Goal: Task Accomplishment & Management: Manage account settings

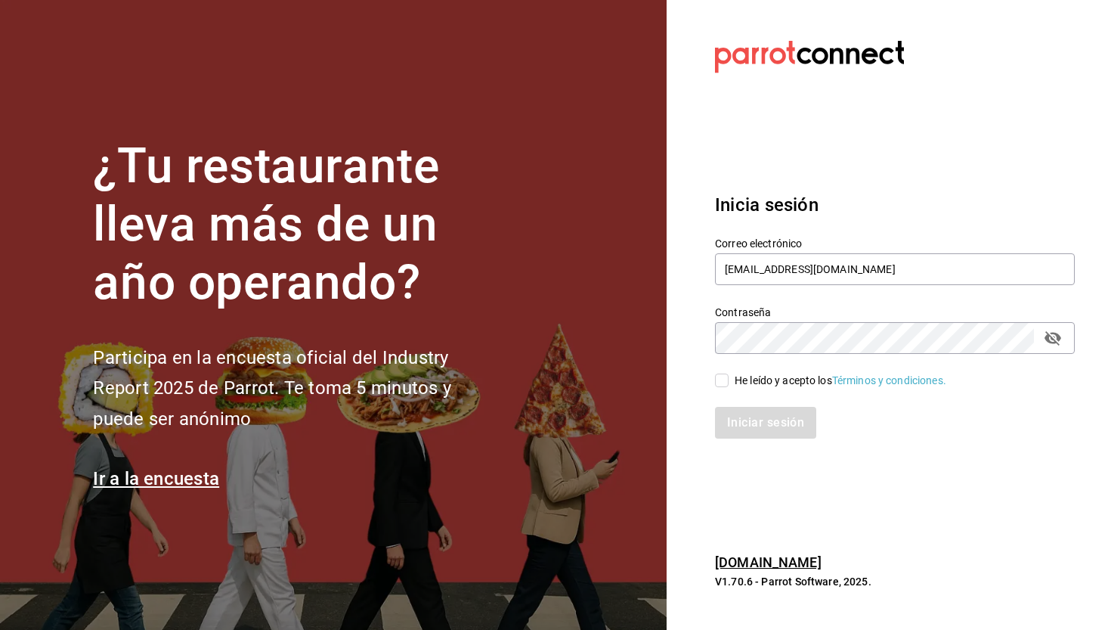
click at [722, 375] on input "He leído y acepto los Términos y condiciones." at bounding box center [722, 380] width 14 height 14
checkbox input "true"
click at [752, 420] on button "Iniciar sesión" at bounding box center [766, 423] width 103 height 32
click at [771, 426] on div "Iniciar sesión" at bounding box center [895, 423] width 360 height 32
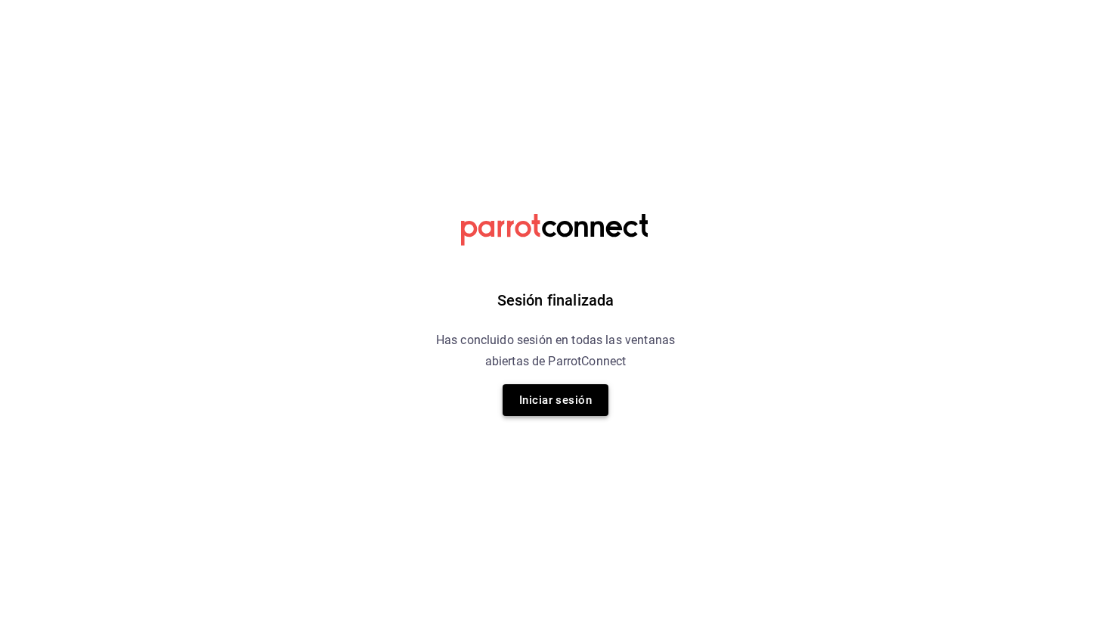
click at [544, 413] on button "Iniciar sesión" at bounding box center [556, 400] width 106 height 32
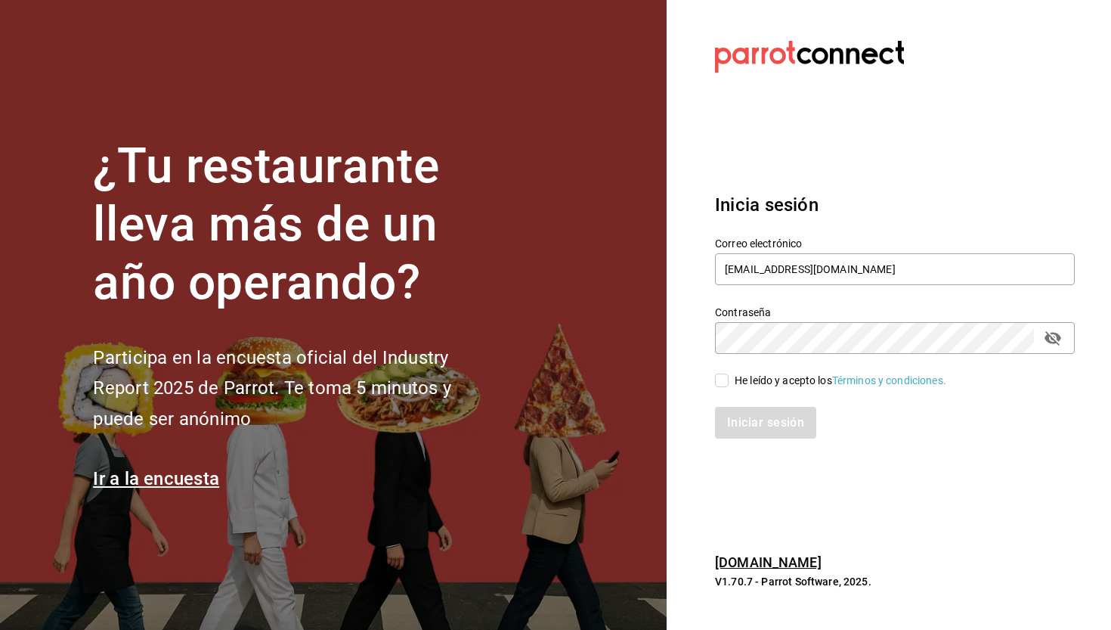
type input "[EMAIL_ADDRESS][DOMAIN_NAME]"
click at [726, 379] on input "He leído y acepto los Términos y condiciones." at bounding box center [722, 380] width 14 height 14
checkbox input "true"
click at [743, 414] on button "Iniciar sesión" at bounding box center [766, 423] width 103 height 32
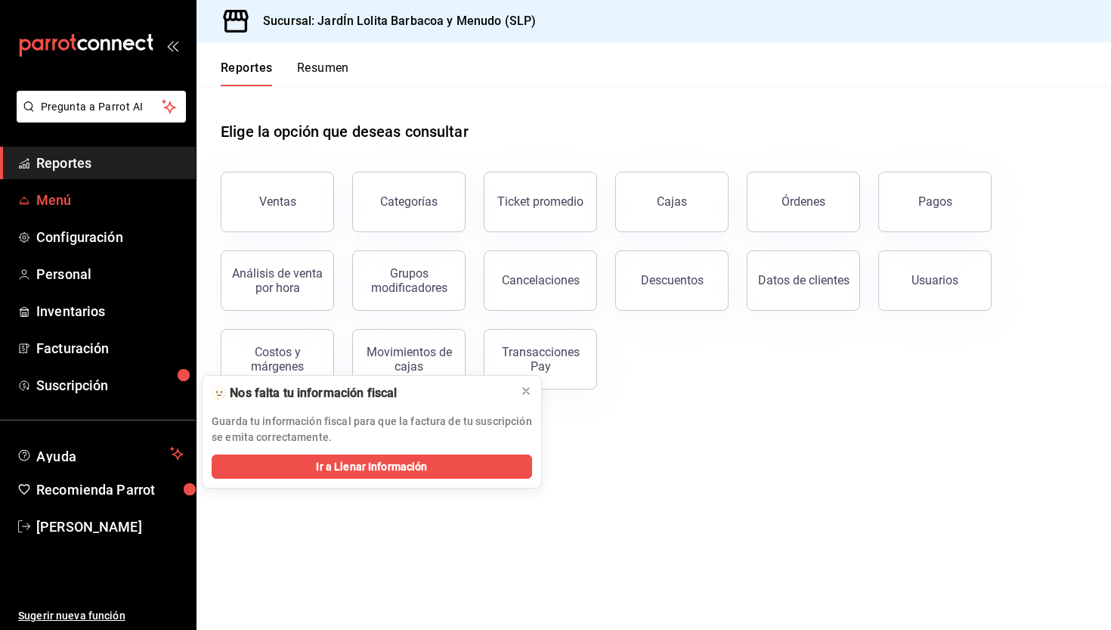
click at [67, 215] on link "Menú" at bounding box center [98, 200] width 196 height 33
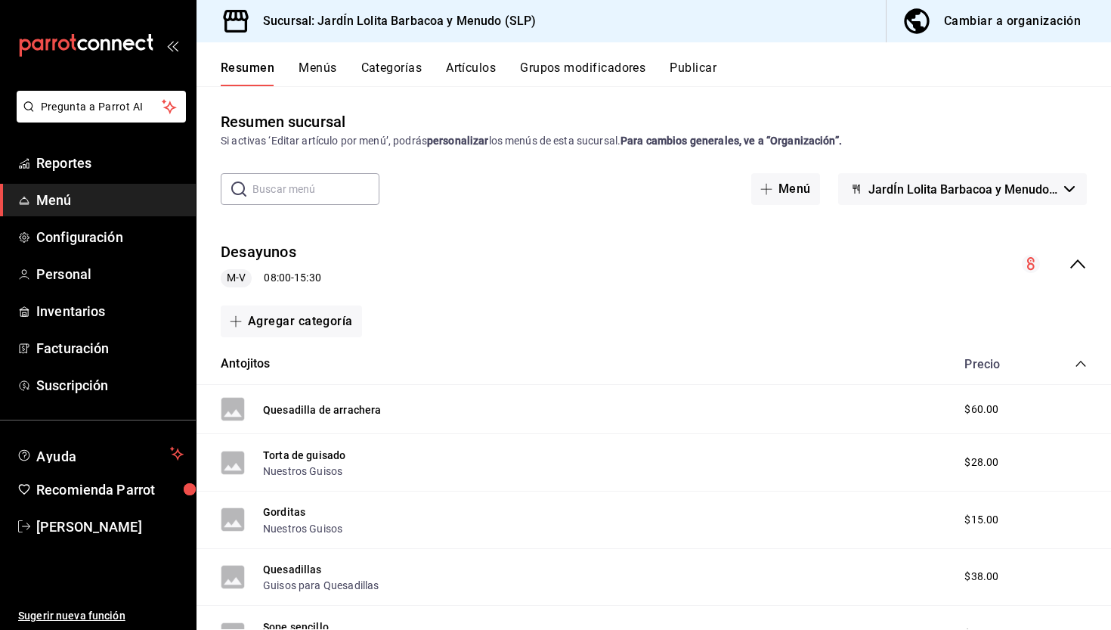
click at [467, 68] on button "Artículos" at bounding box center [471, 73] width 50 height 26
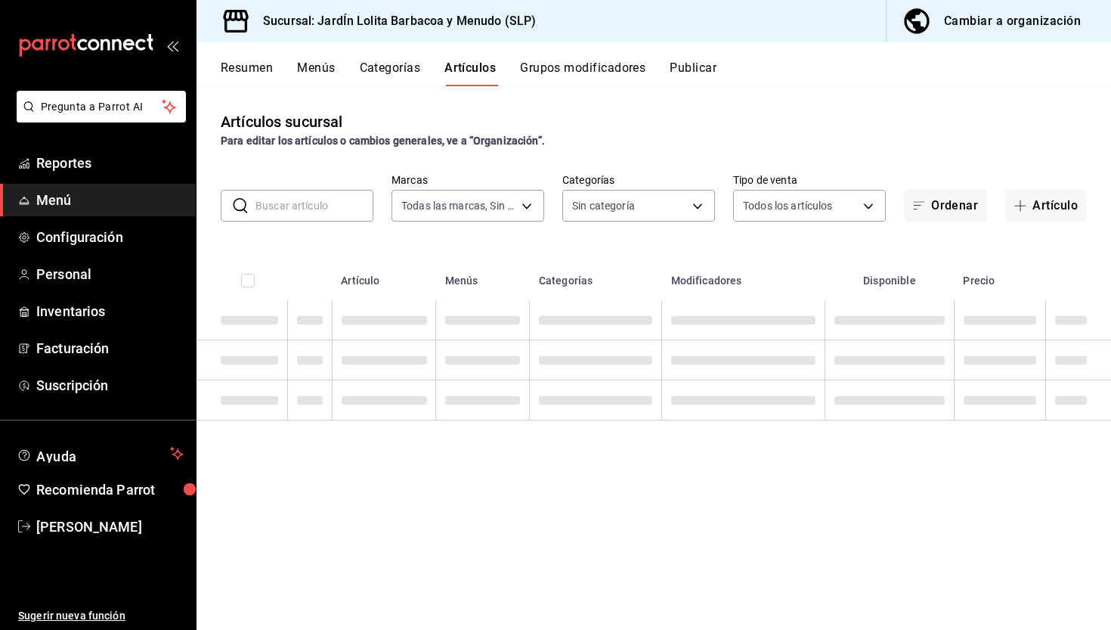
type input "044c81b7-237c-4a05-a4ec-ef343f74ba7c"
type input "b75db6a8-2d00-4fb4-8241-604fa34abb82,867c6ba8-dfda-4fd8-bd3c-7b25d5d6072a,16ecf…"
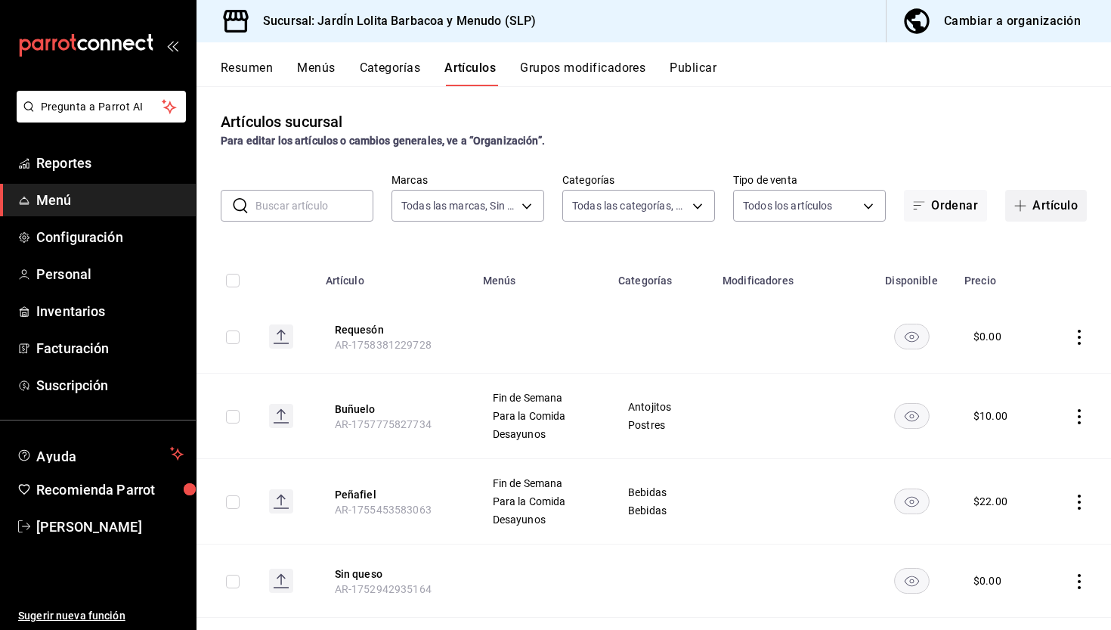
click at [1021, 209] on icon "button" at bounding box center [1021, 205] width 1 height 11
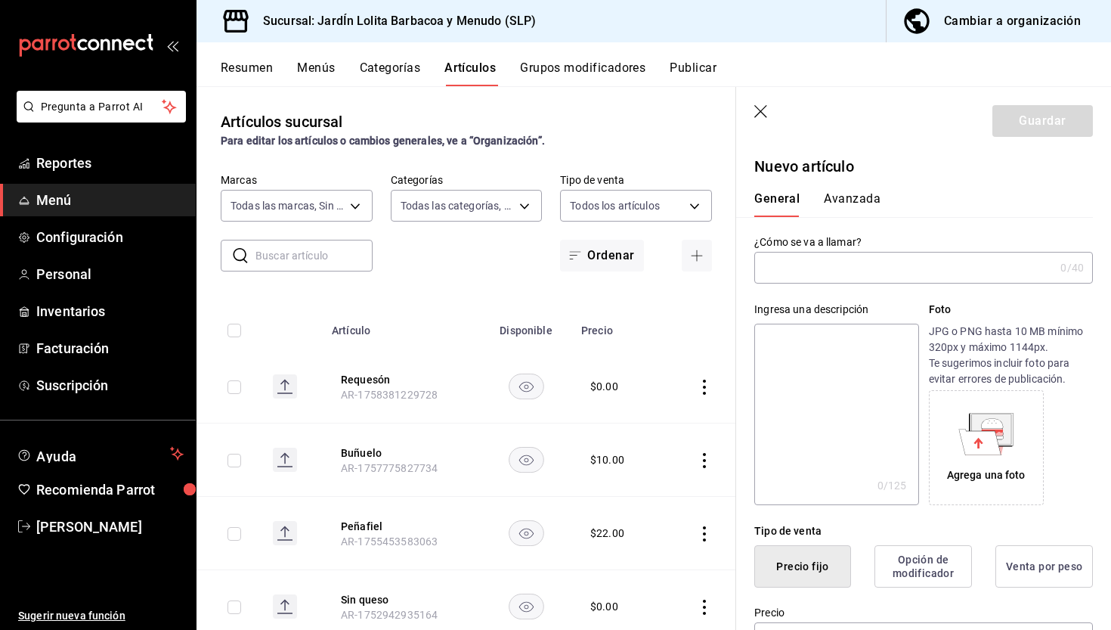
click at [855, 266] on input "text" at bounding box center [904, 267] width 300 height 30
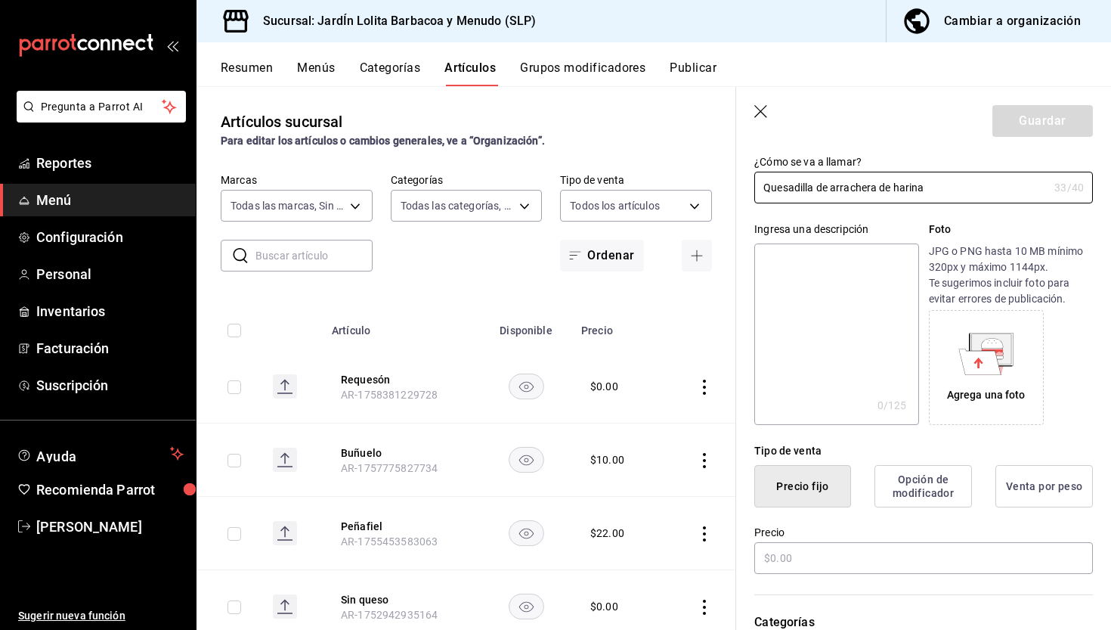
scroll to position [92, 0]
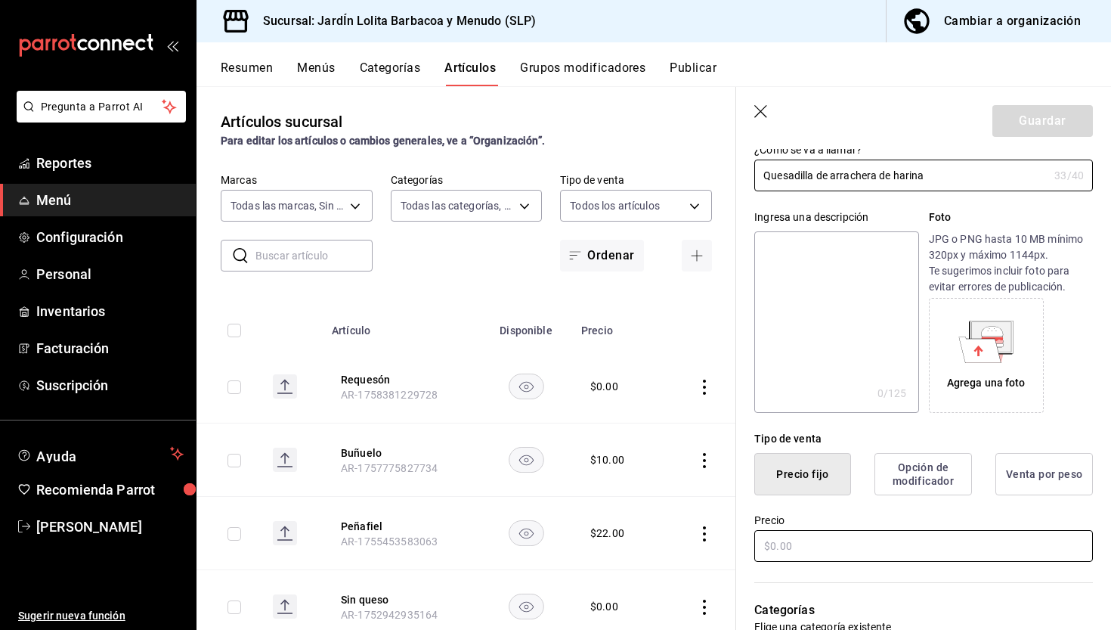
type input "Quesadilla de arrachera de harina"
click at [857, 546] on input "text" at bounding box center [923, 546] width 339 height 32
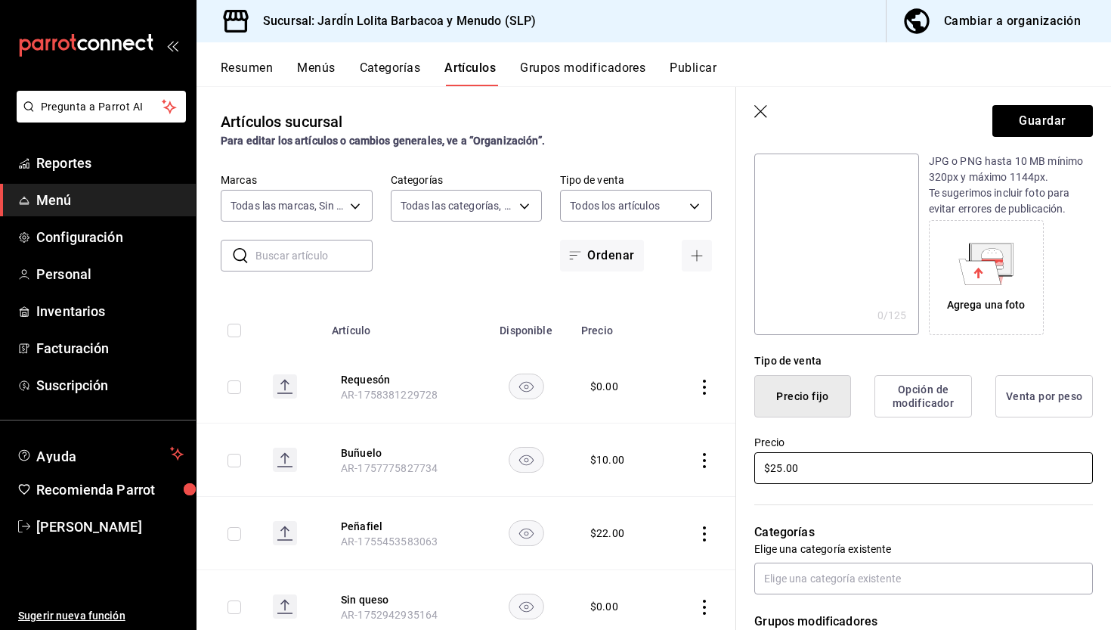
scroll to position [173, 0]
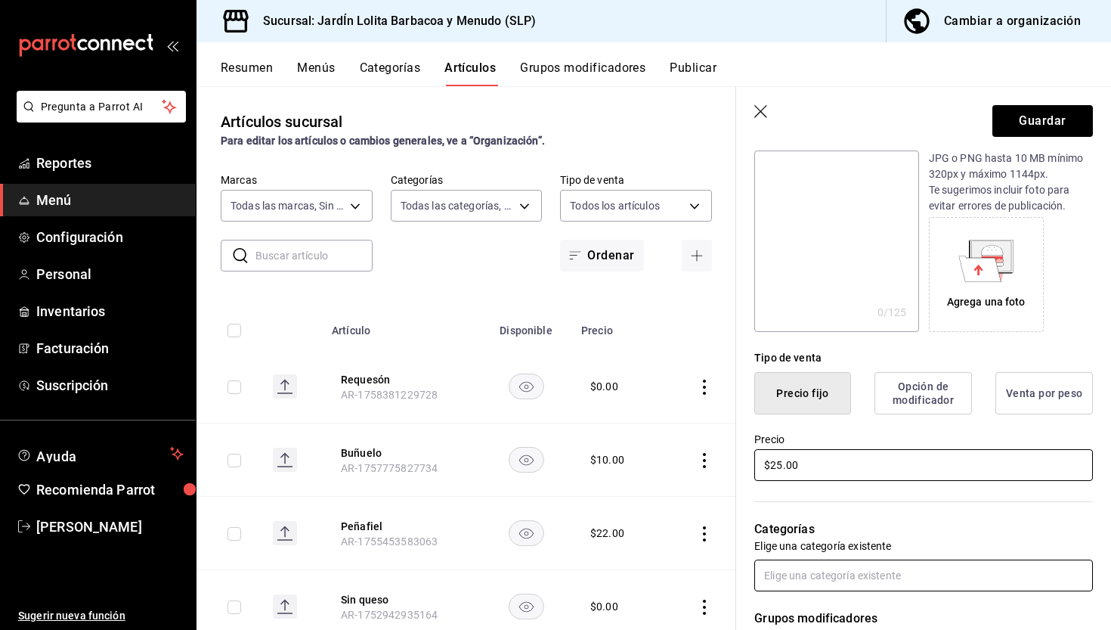
type input "$25.00"
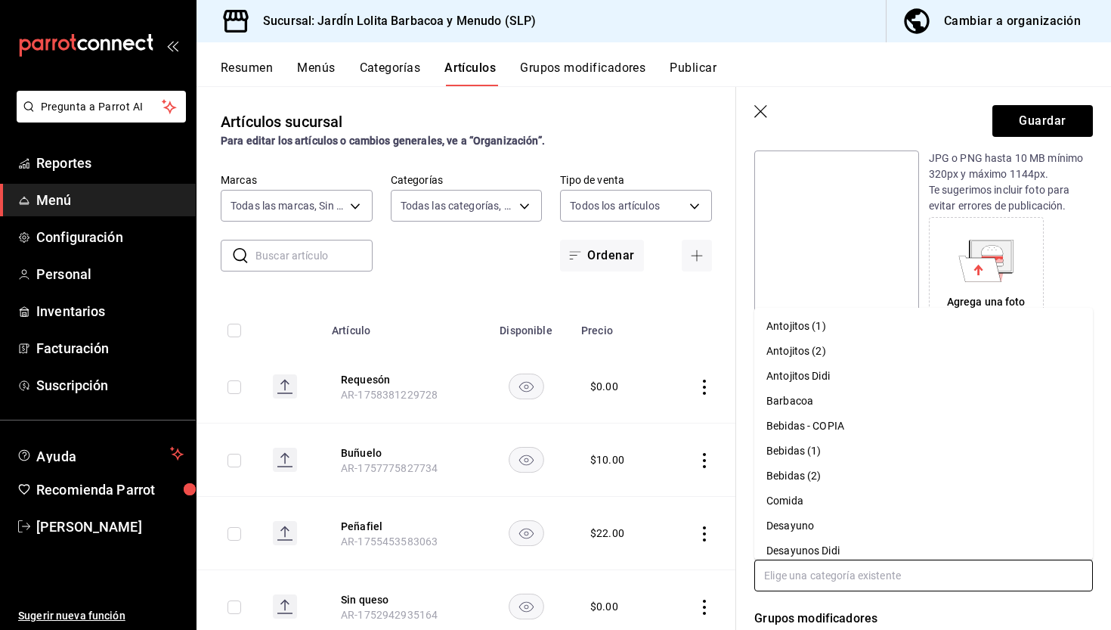
click at [934, 572] on input "text" at bounding box center [923, 575] width 339 height 32
click at [847, 407] on li "Barbacoa" at bounding box center [923, 401] width 339 height 25
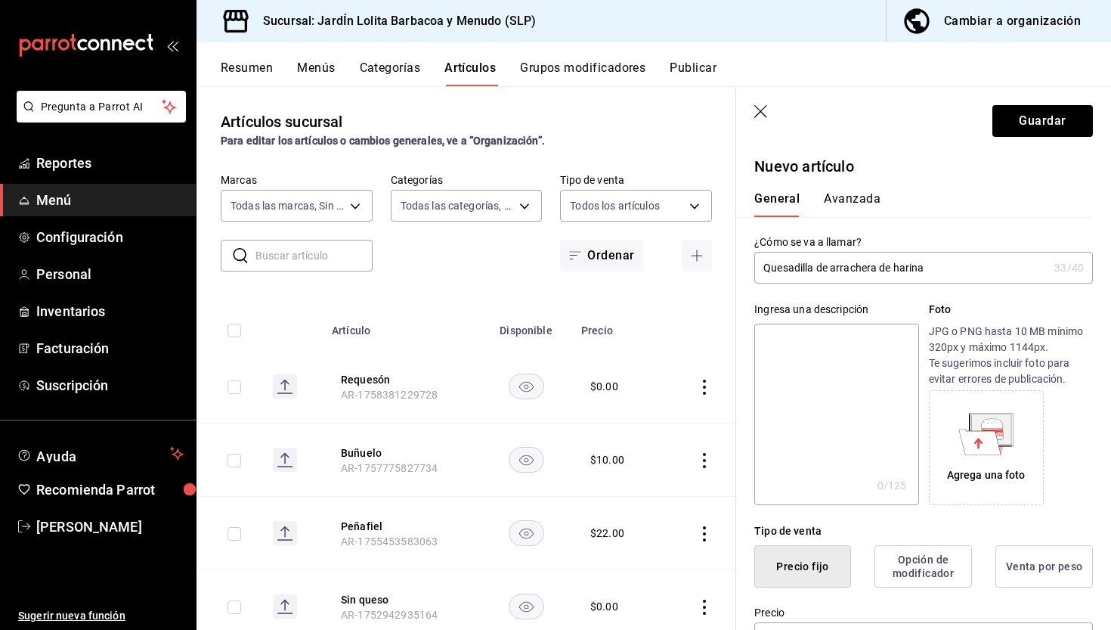
scroll to position [0, 0]
click at [831, 197] on button "Avanzada" at bounding box center [852, 204] width 57 height 26
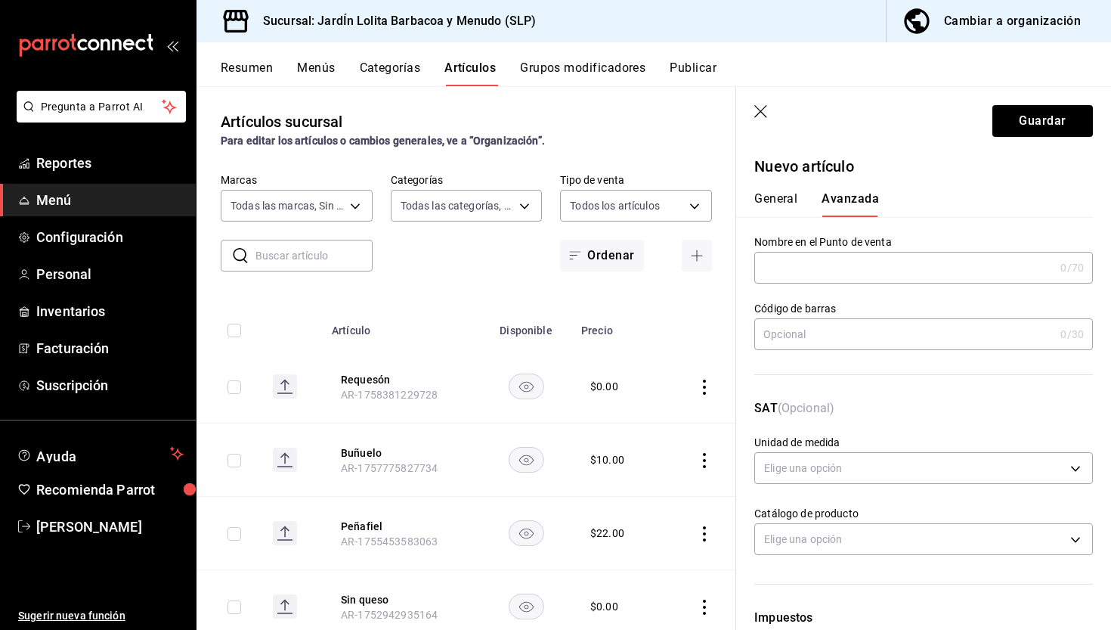
click at [828, 264] on input "text" at bounding box center [904, 267] width 300 height 30
click at [881, 399] on p "SAT (Opcional)" at bounding box center [923, 417] width 339 height 36
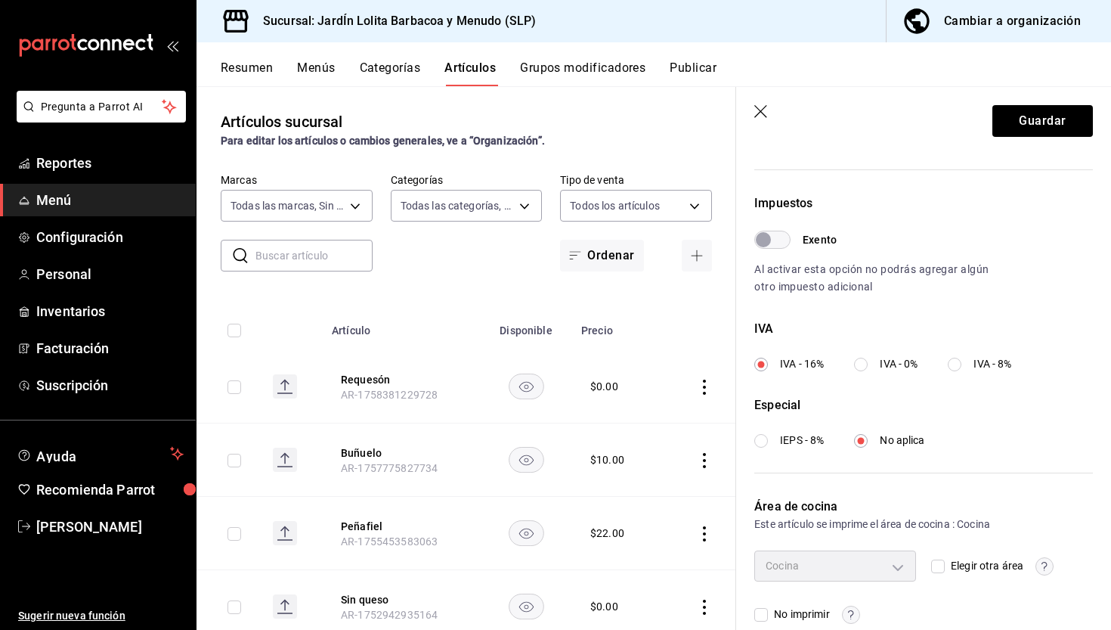
scroll to position [423, 0]
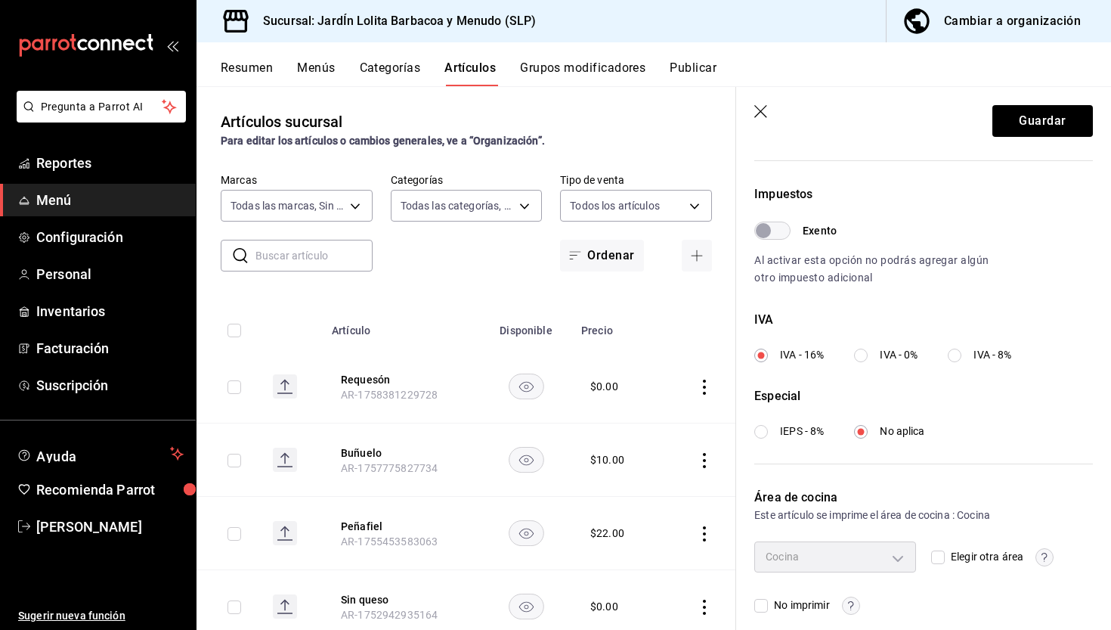
click at [778, 237] on input "Exento" at bounding box center [763, 230] width 54 height 18
checkbox input "true"
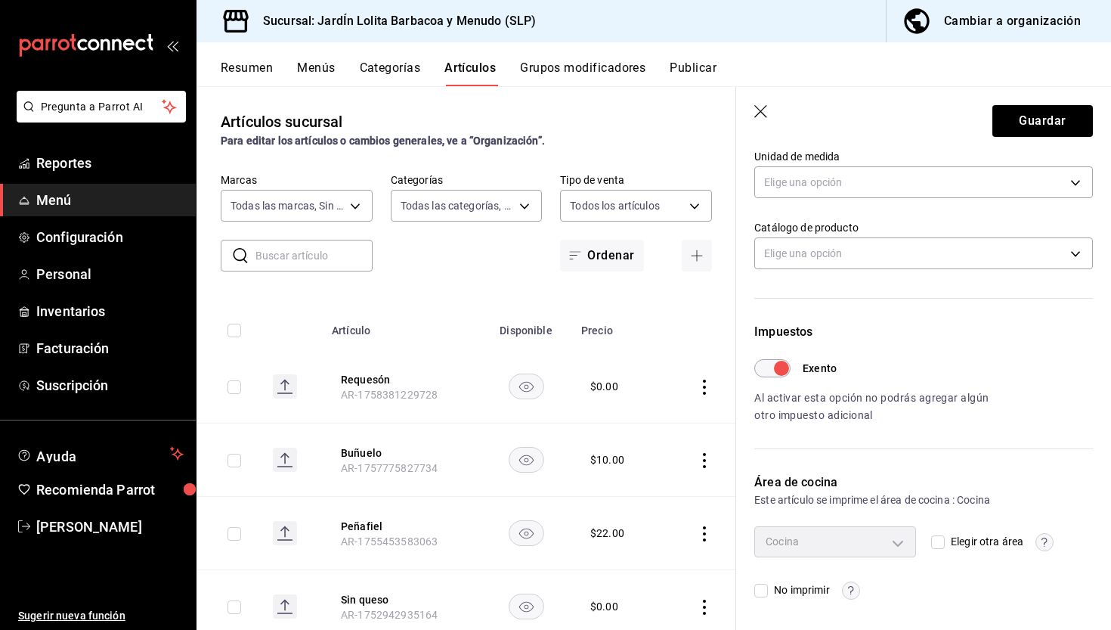
scroll to position [285, 0]
click at [1049, 131] on button "Guardar" at bounding box center [1043, 121] width 101 height 32
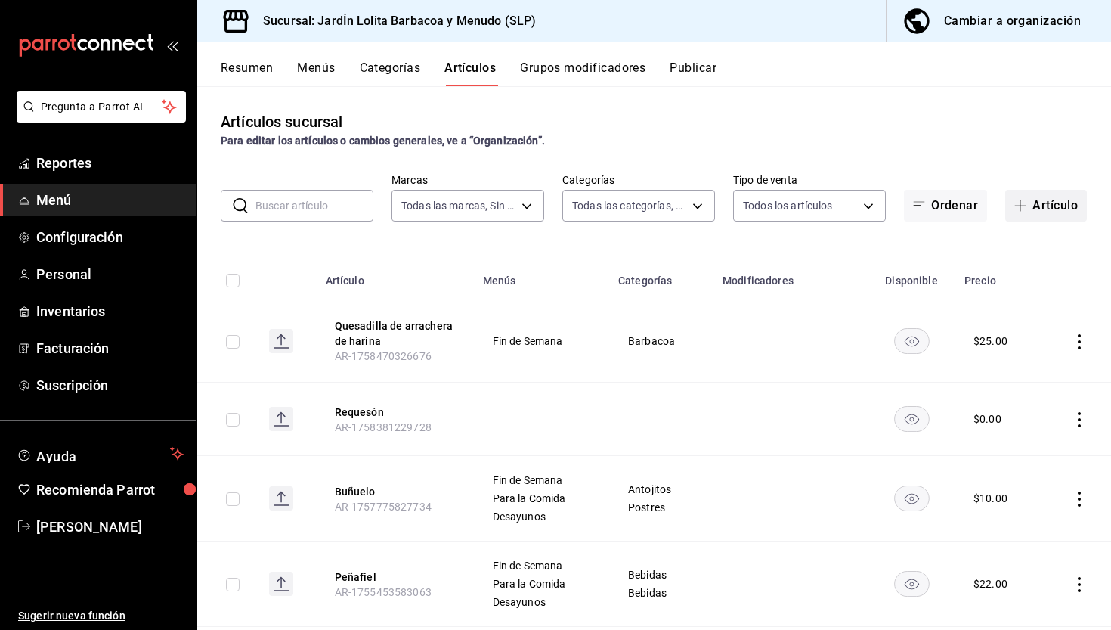
click at [1036, 203] on button "Artículo" at bounding box center [1046, 206] width 82 height 32
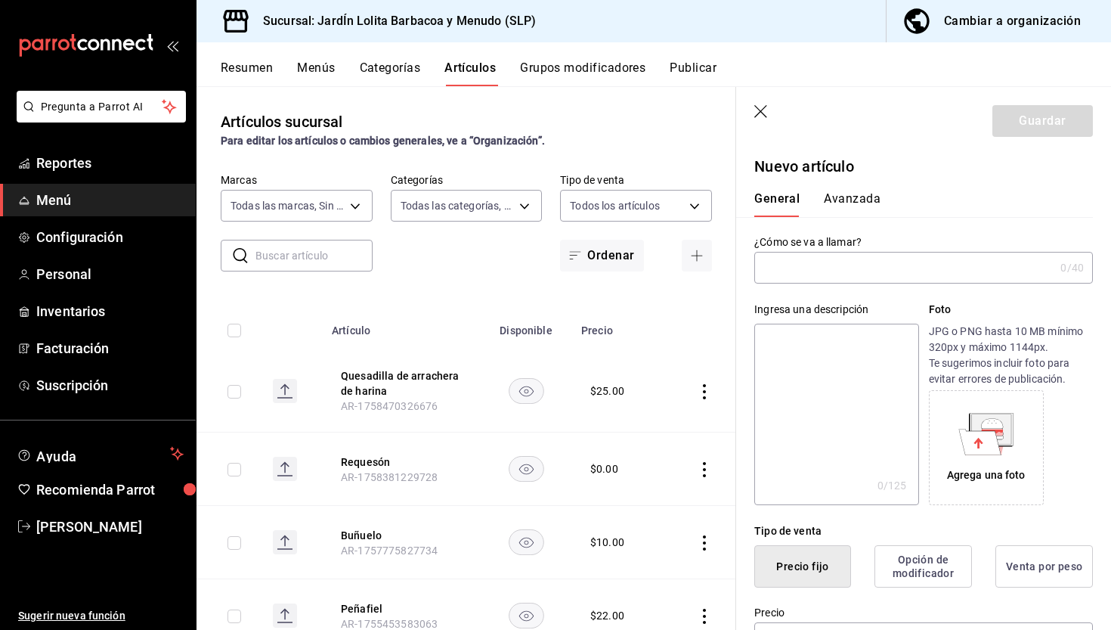
click at [841, 262] on input "text" at bounding box center [904, 267] width 300 height 30
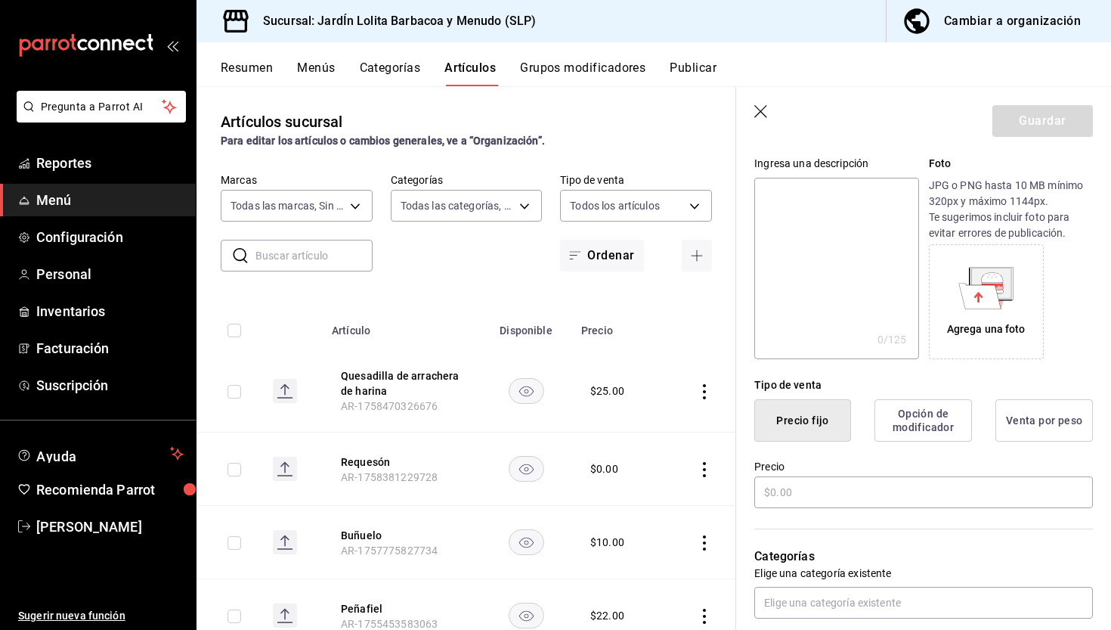
scroll to position [155, 0]
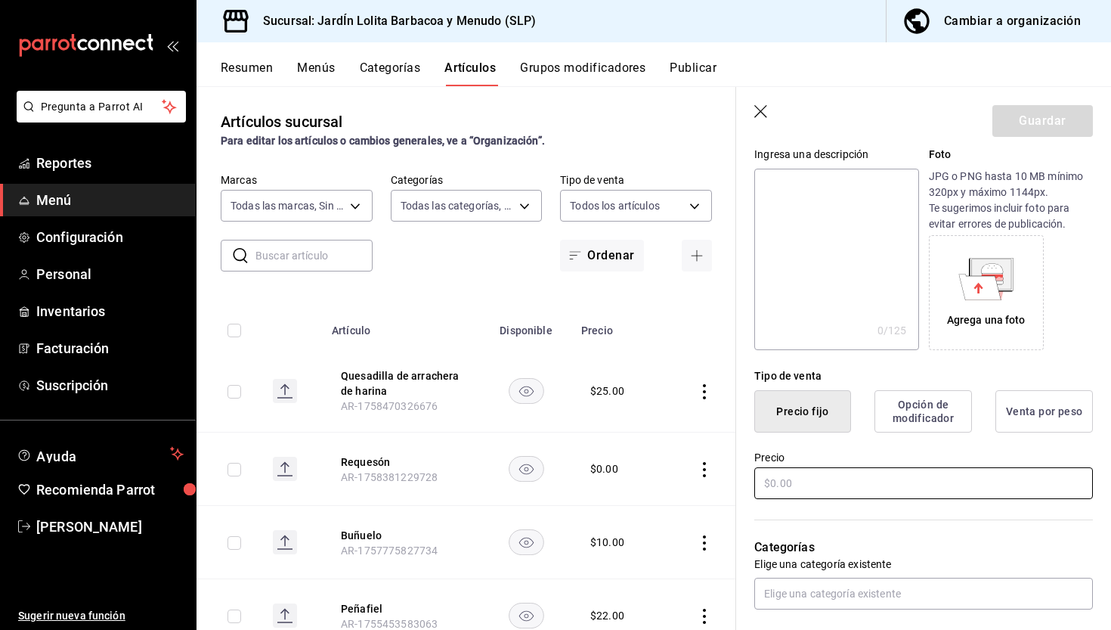
type input "Café con leche"
click at [888, 479] on input "text" at bounding box center [923, 483] width 339 height 32
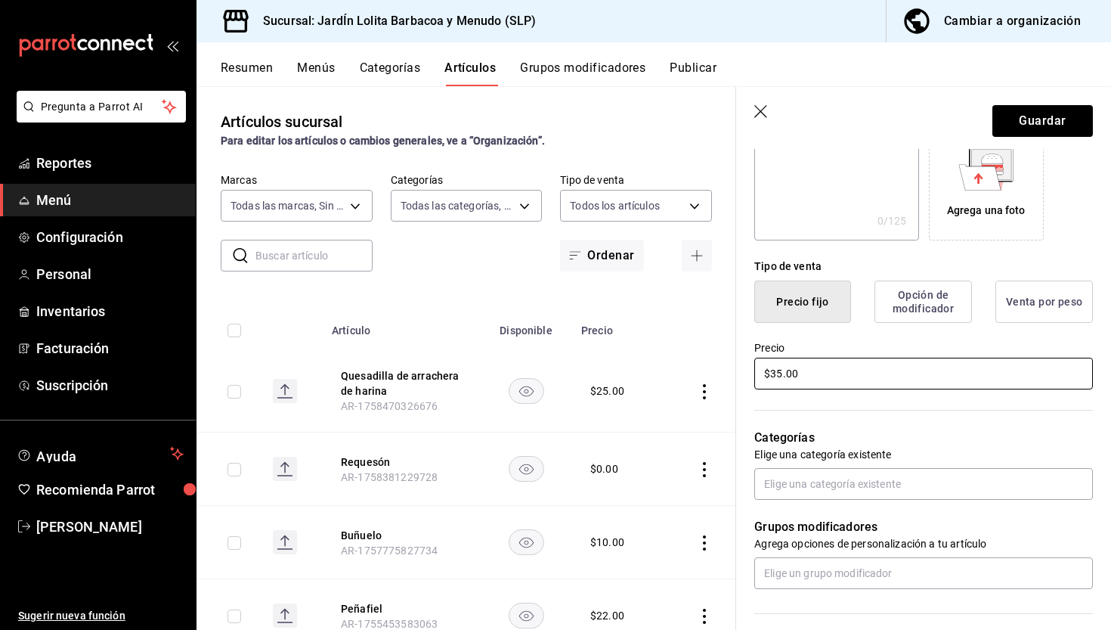
scroll to position [279, 0]
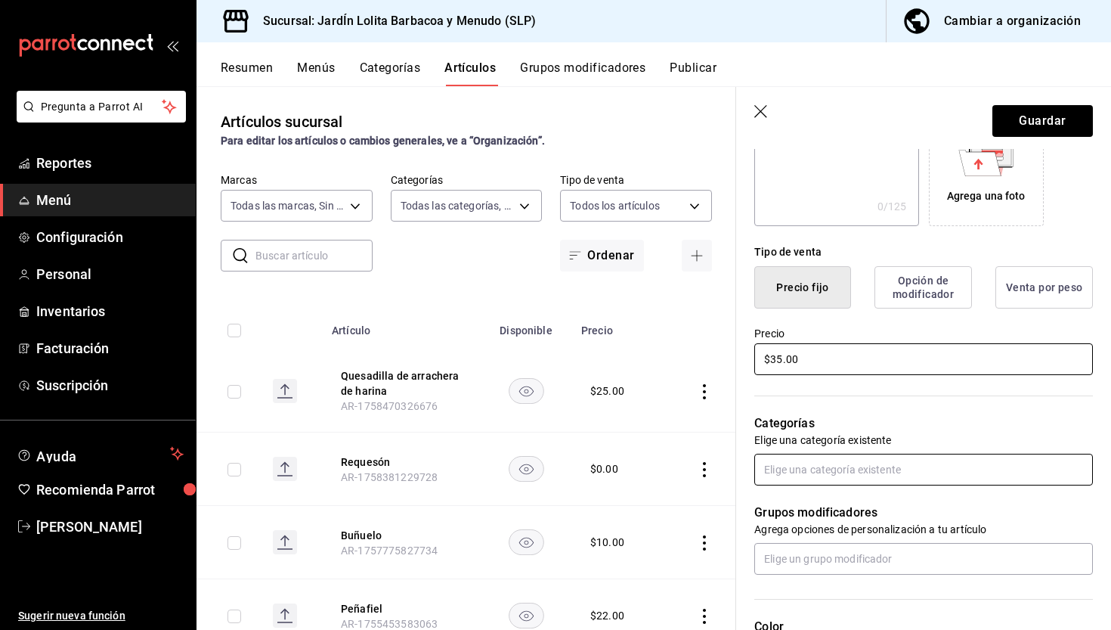
type input "$35.00"
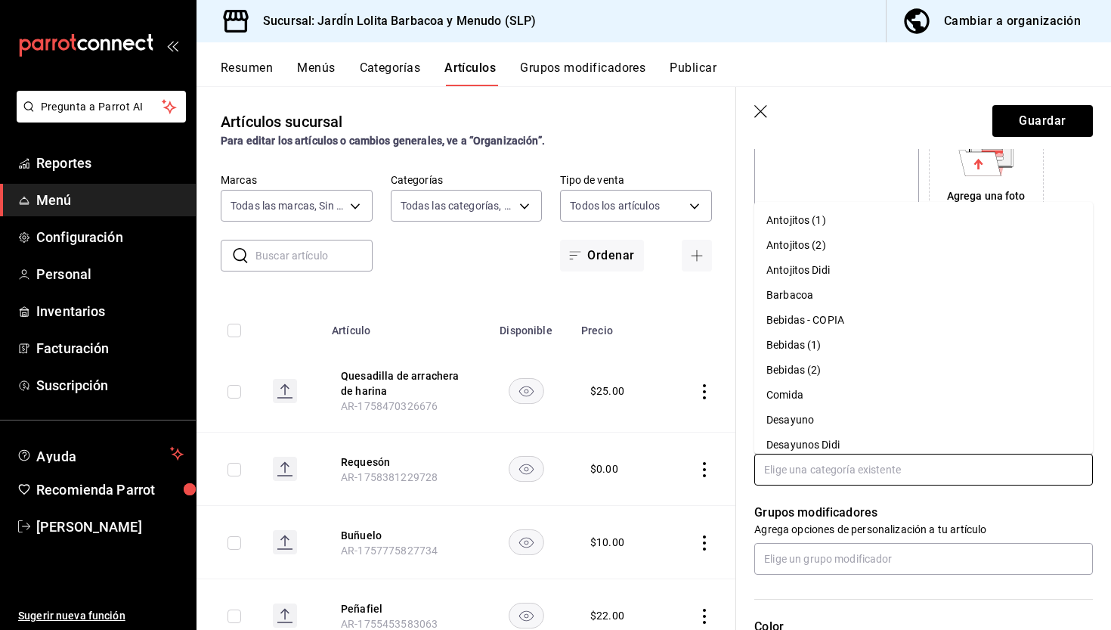
click at [939, 473] on input "text" at bounding box center [923, 470] width 339 height 32
click at [824, 342] on li "Bebidas (1)" at bounding box center [923, 345] width 339 height 25
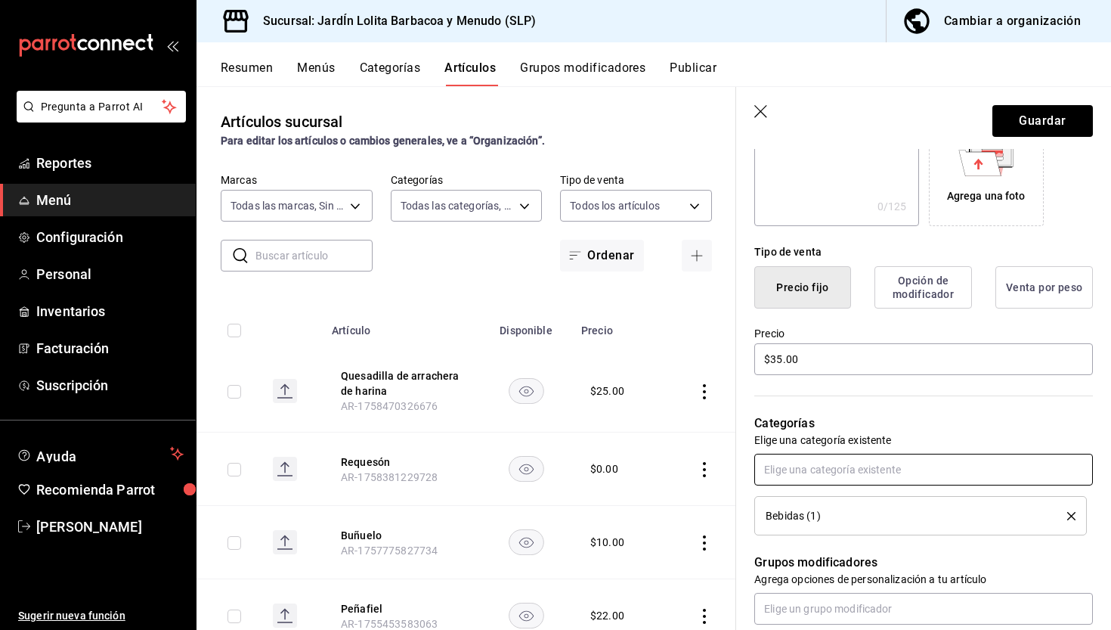
click at [891, 472] on input "text" at bounding box center [923, 470] width 339 height 32
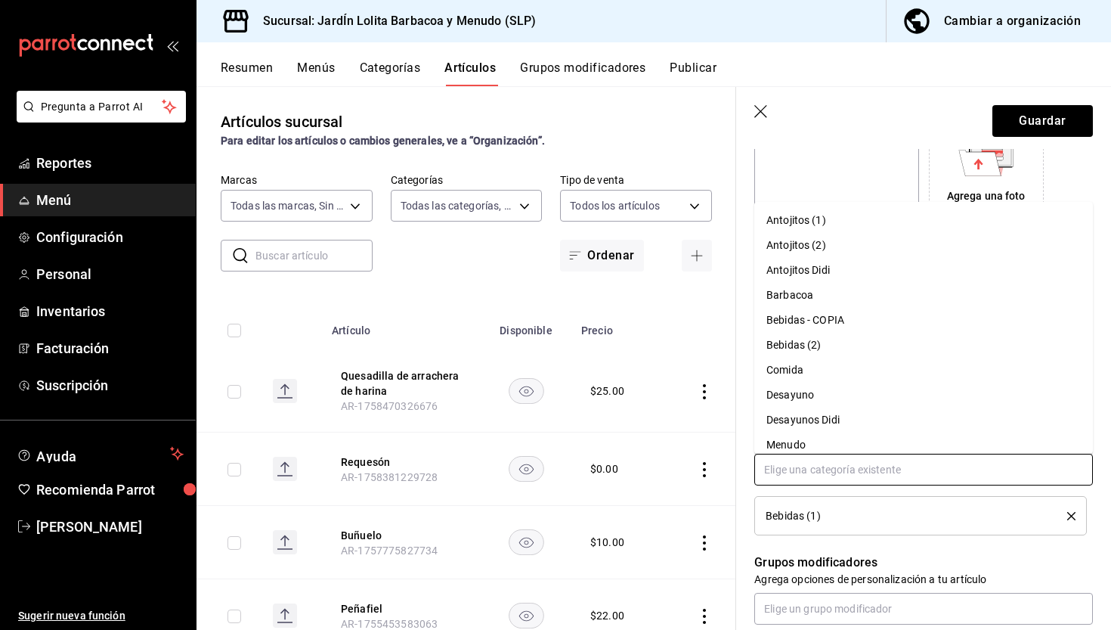
click at [813, 346] on li "Bebidas (2)" at bounding box center [923, 345] width 339 height 25
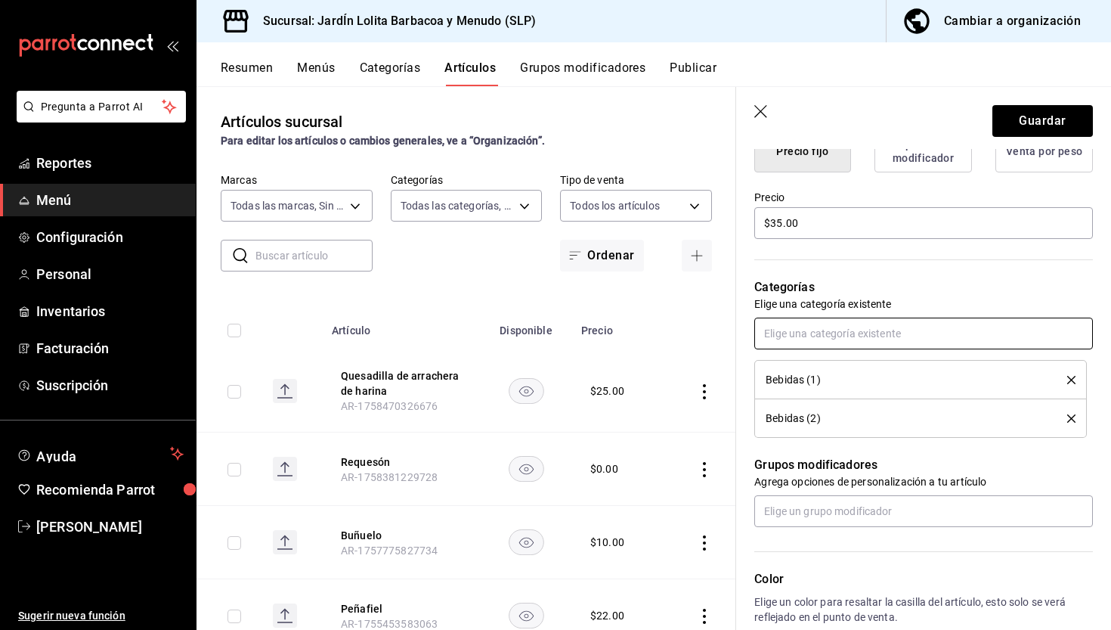
scroll to position [417, 0]
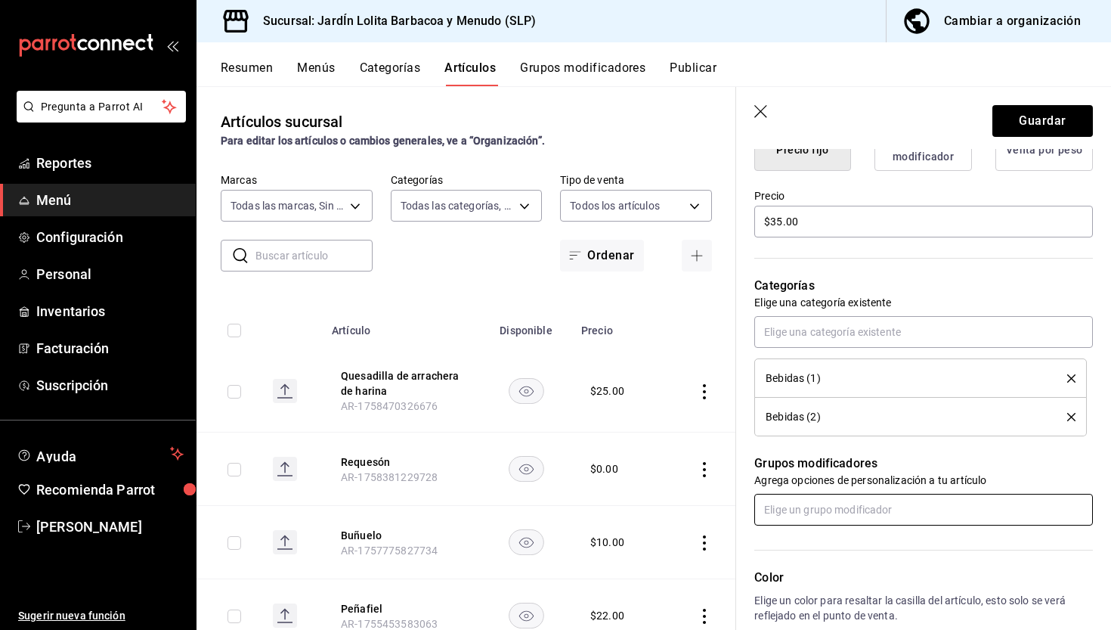
click at [931, 509] on input "text" at bounding box center [923, 510] width 339 height 32
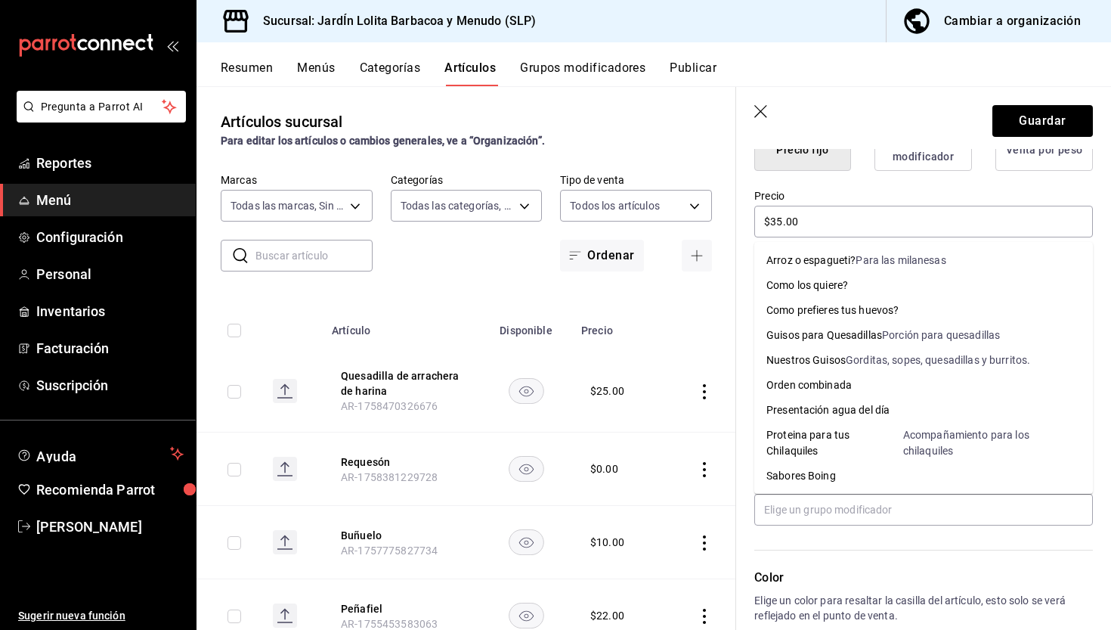
click at [965, 194] on label "Precio" at bounding box center [923, 195] width 339 height 11
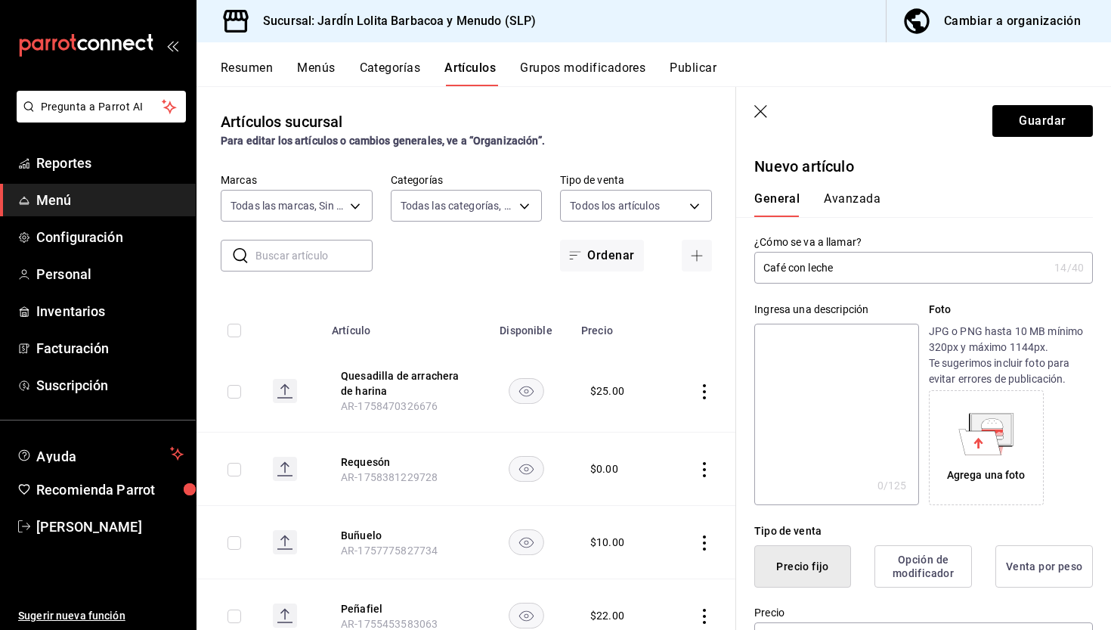
scroll to position [0, 0]
click at [851, 207] on button "Avanzada" at bounding box center [852, 204] width 57 height 26
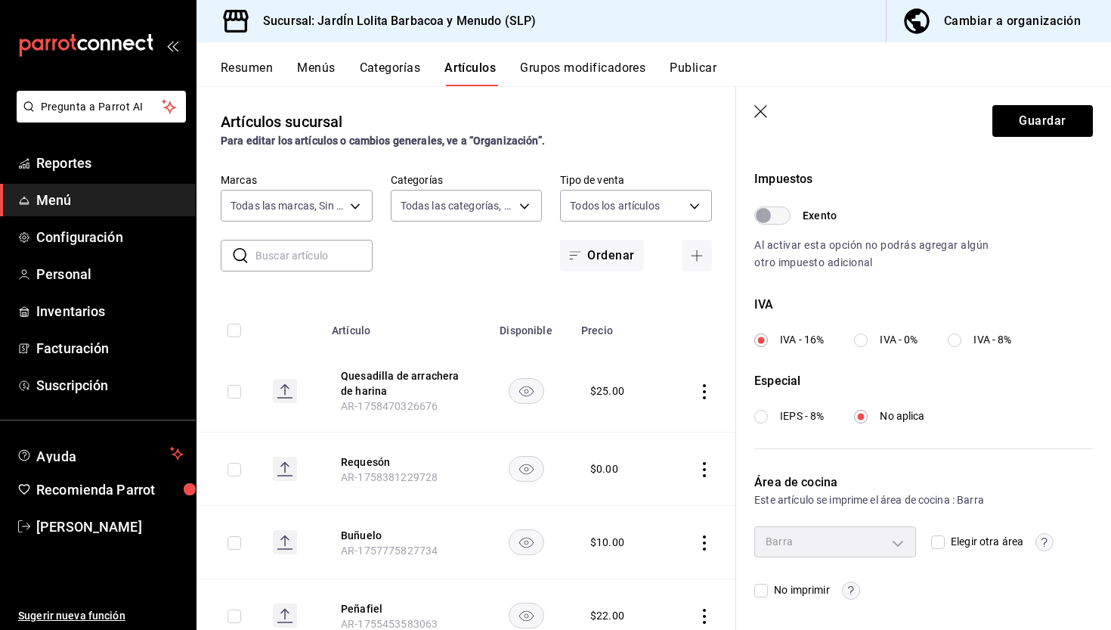
scroll to position [438, 0]
click at [782, 220] on input "Exento" at bounding box center [763, 216] width 54 height 18
checkbox input "true"
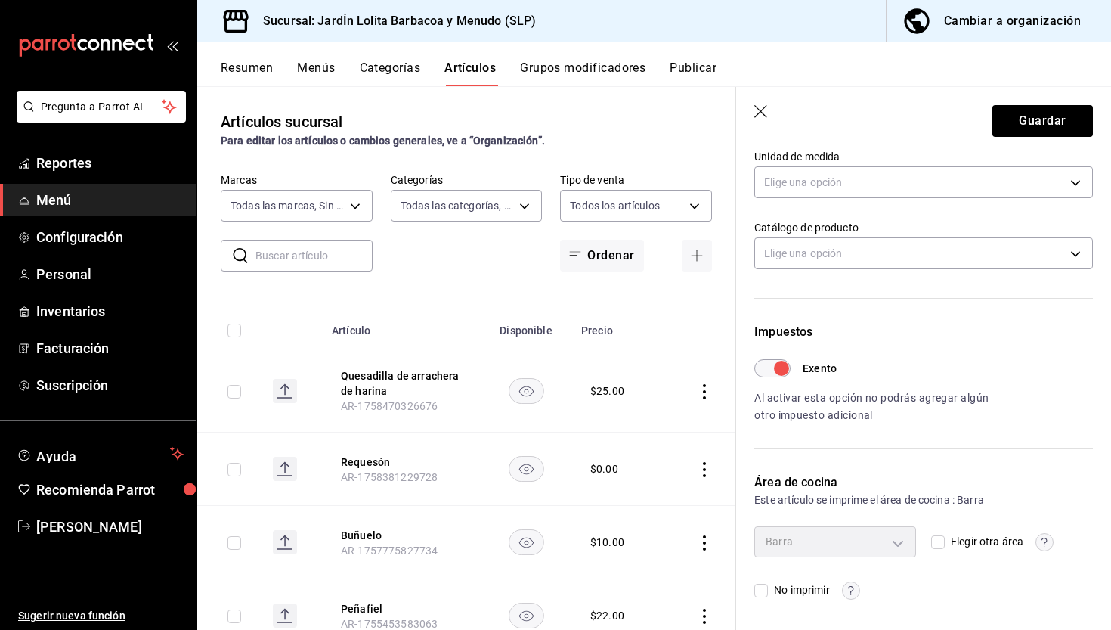
scroll to position [285, 0]
click at [1051, 138] on header "Guardar" at bounding box center [923, 118] width 375 height 62
click at [1053, 119] on button "Guardar" at bounding box center [1043, 121] width 101 height 32
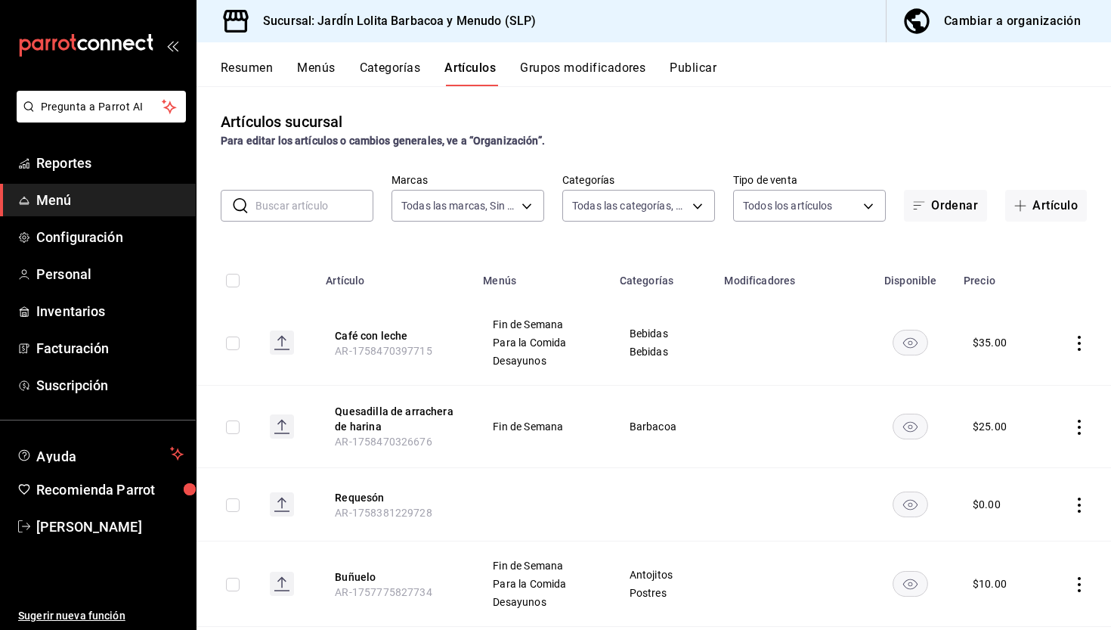
click at [688, 72] on button "Publicar" at bounding box center [693, 73] width 47 height 26
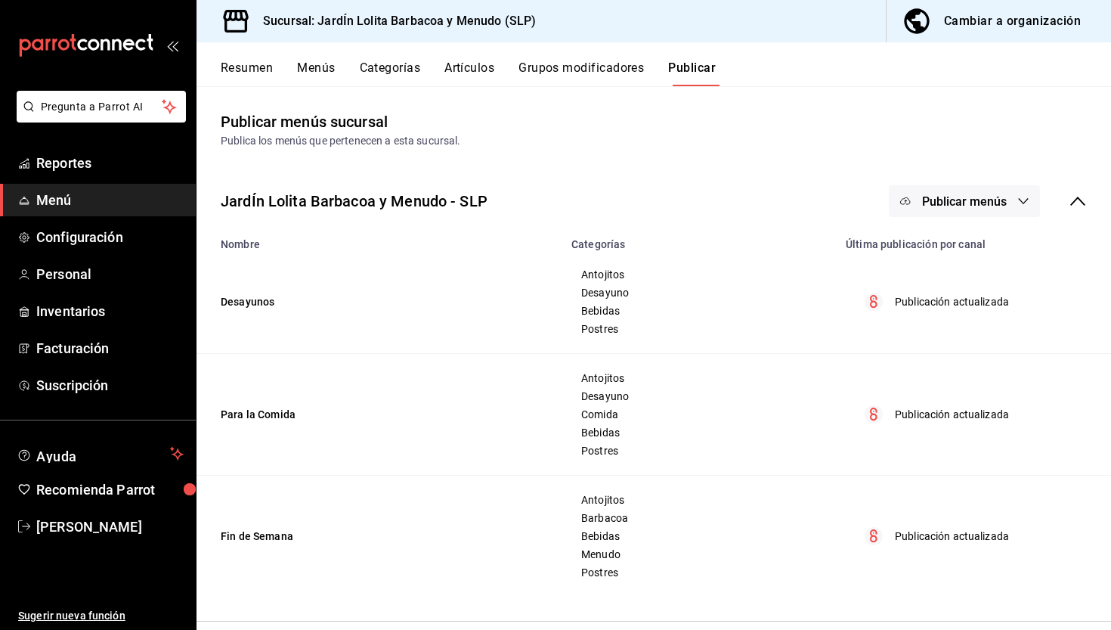
click at [998, 209] on button "Publicar menús" at bounding box center [964, 201] width 151 height 32
click at [962, 239] on li "Punto de venta" at bounding box center [965, 250] width 139 height 42
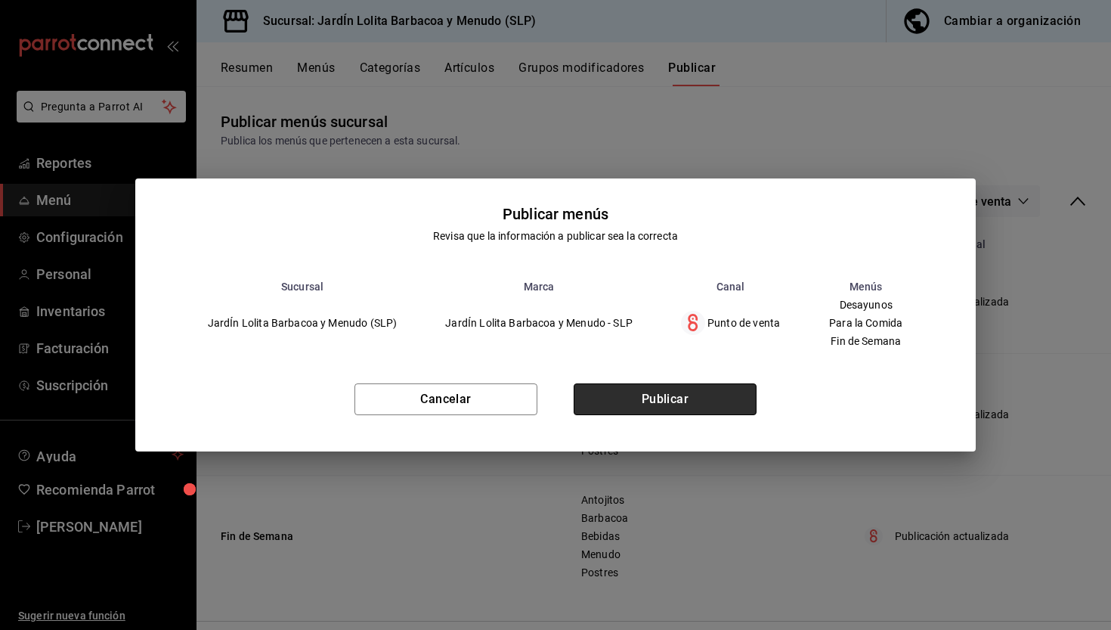
click at [689, 392] on button "Publicar" at bounding box center [665, 399] width 183 height 32
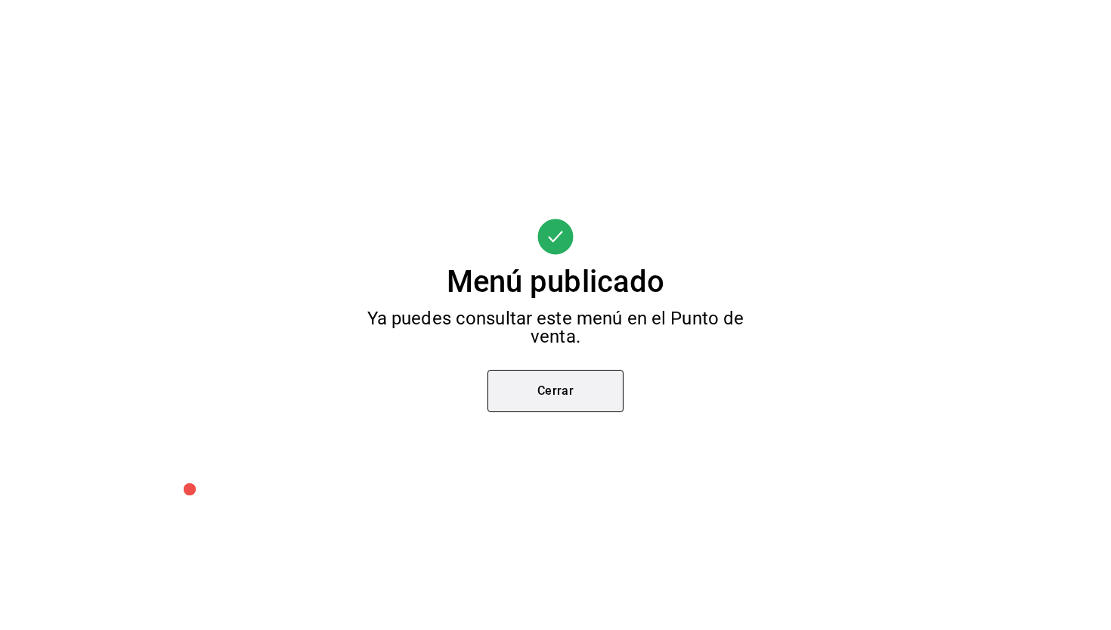
click at [577, 383] on button "Cerrar" at bounding box center [556, 391] width 136 height 42
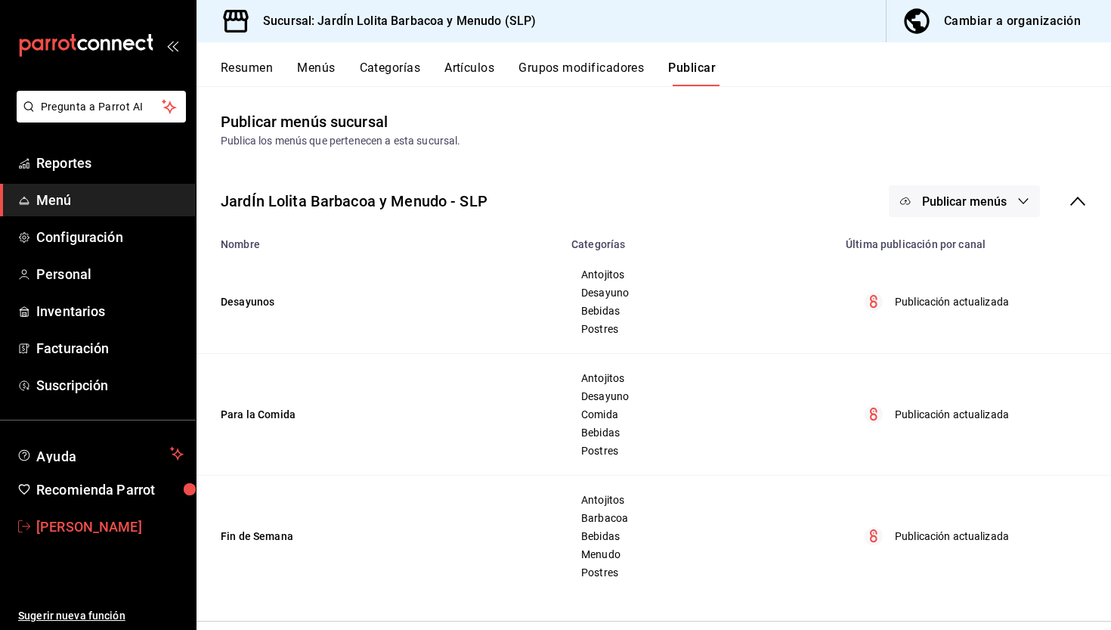
click at [80, 516] on span "[PERSON_NAME]" at bounding box center [109, 526] width 147 height 20
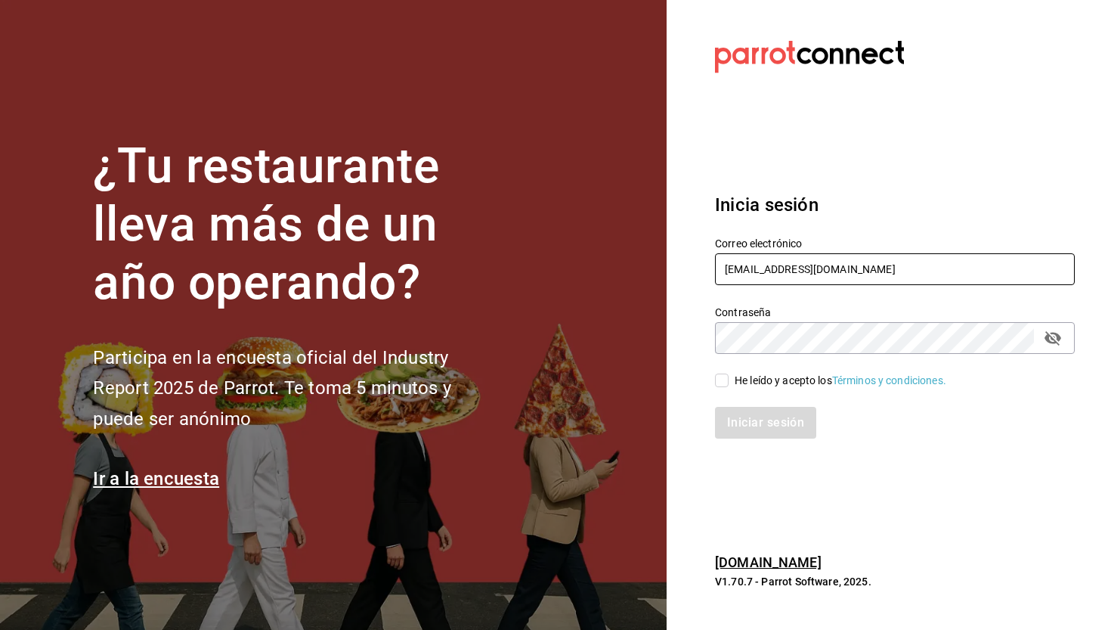
type input "antojitoslolita.villadepozos@gmail.com"
click at [728, 383] on input "He leído y acepto los Términos y condiciones." at bounding box center [722, 380] width 14 height 14
checkbox input "true"
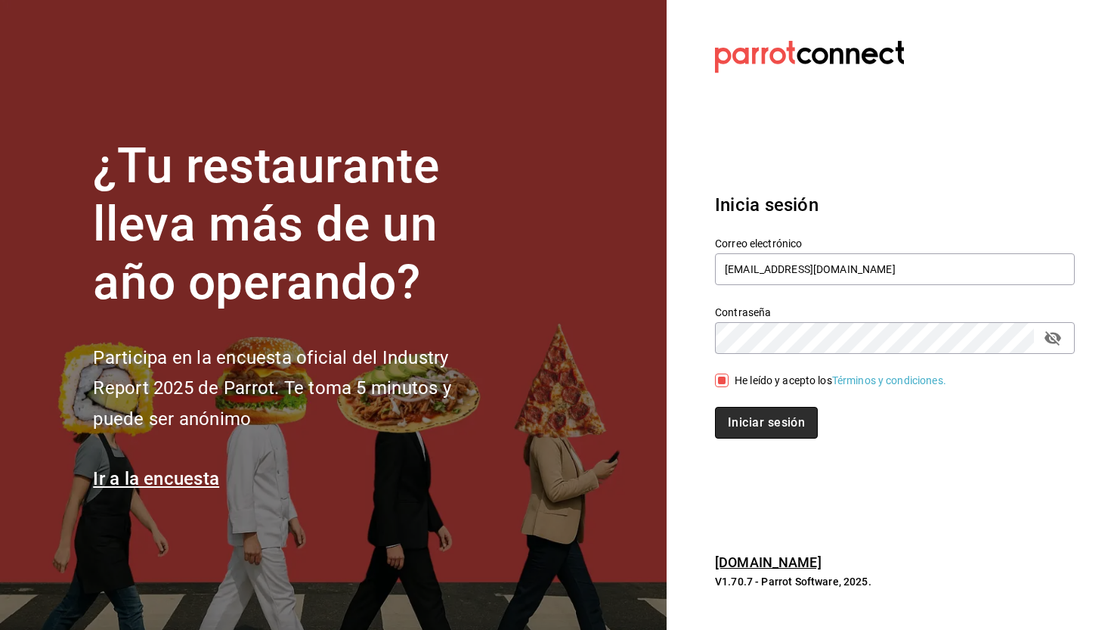
click at [754, 412] on button "Iniciar sesión" at bounding box center [766, 423] width 103 height 32
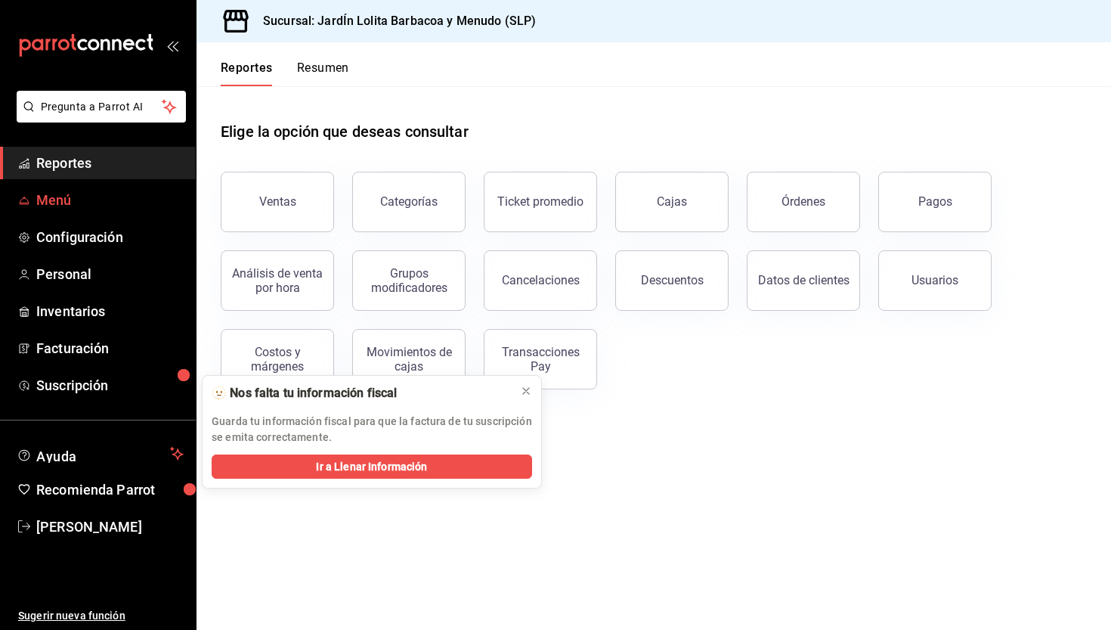
click at [113, 195] on span "Menú" at bounding box center [109, 200] width 147 height 20
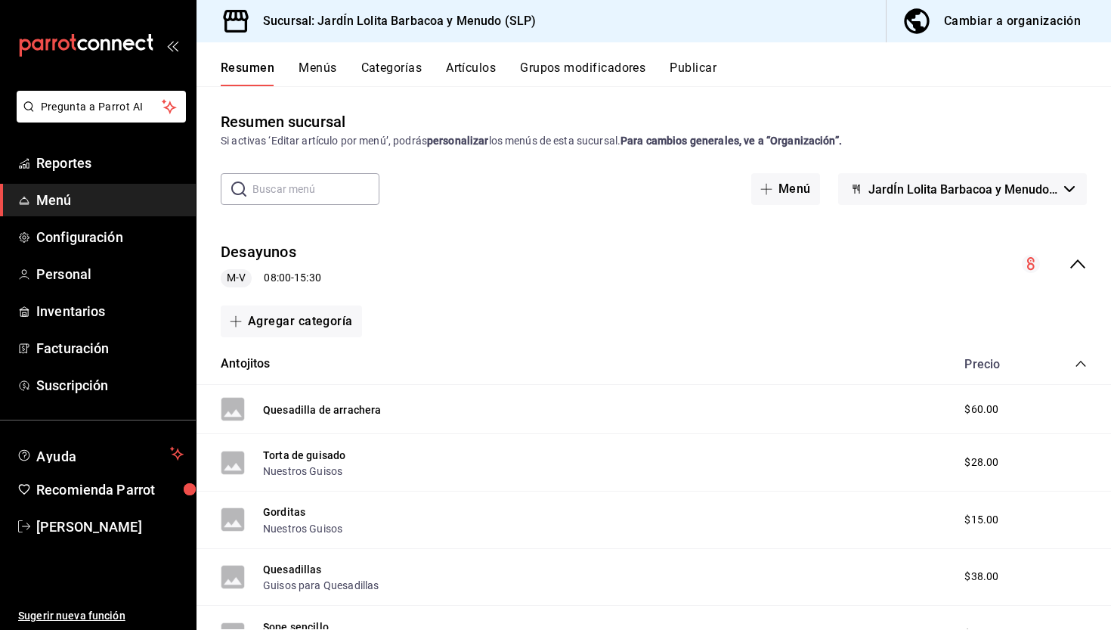
click at [468, 73] on button "Artículos" at bounding box center [471, 73] width 50 height 26
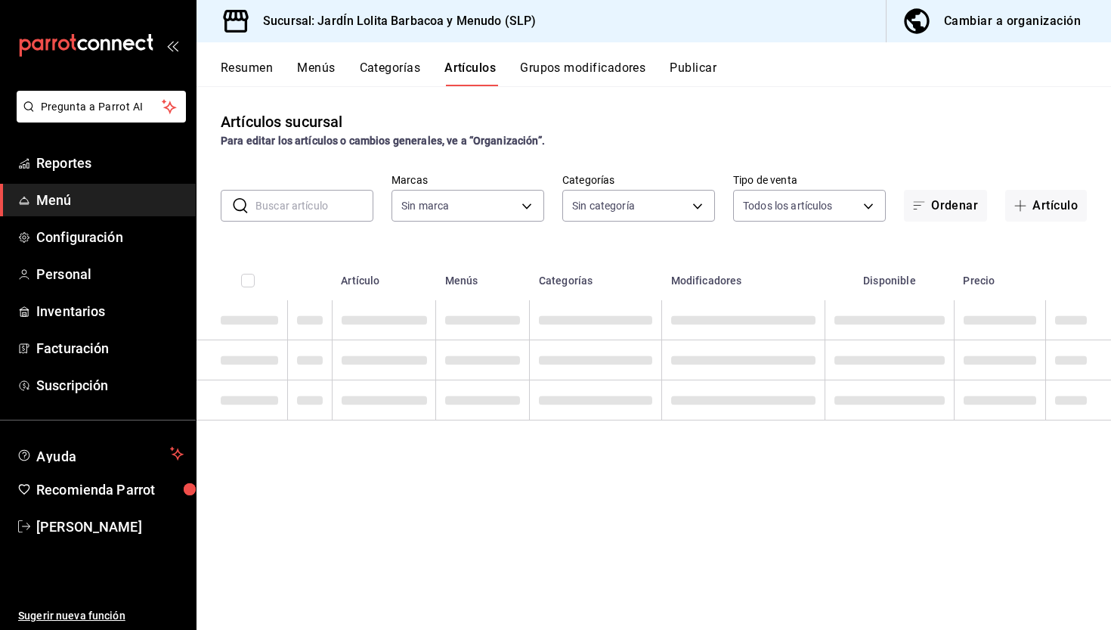
type input "044c81b7-237c-4a05-a4ec-ef343f74ba7c"
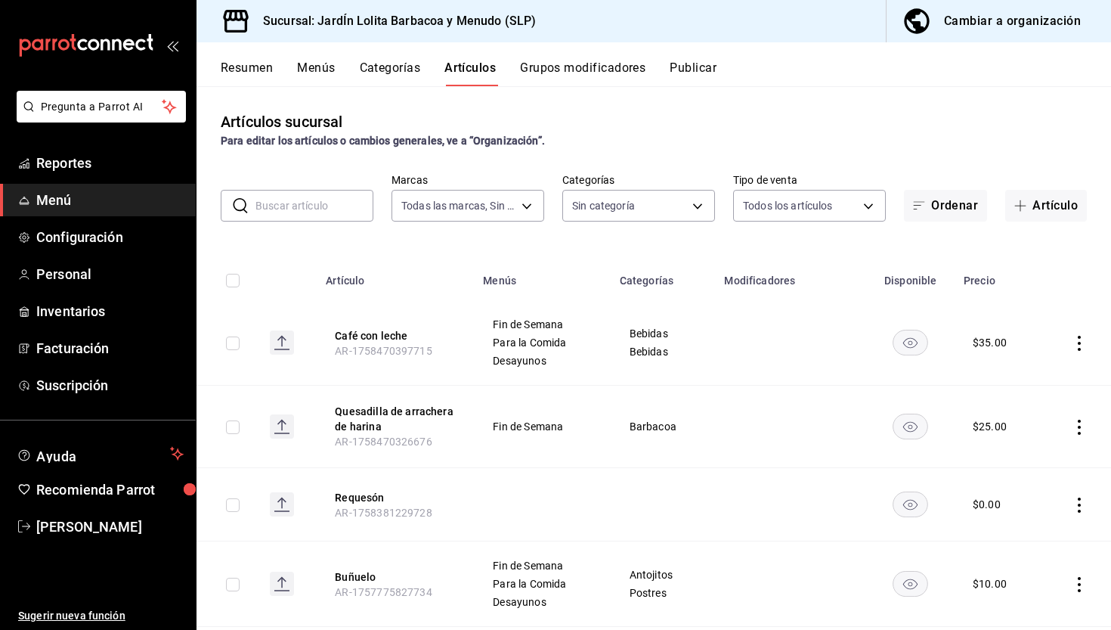
type input "b75db6a8-2d00-4fb4-8241-604fa34abb82,867c6ba8-dfda-4fd8-bd3c-7b25d5d6072a,16ecf…"
click at [439, 414] on button "Quesadilla de arrachera de harina" at bounding box center [395, 419] width 121 height 30
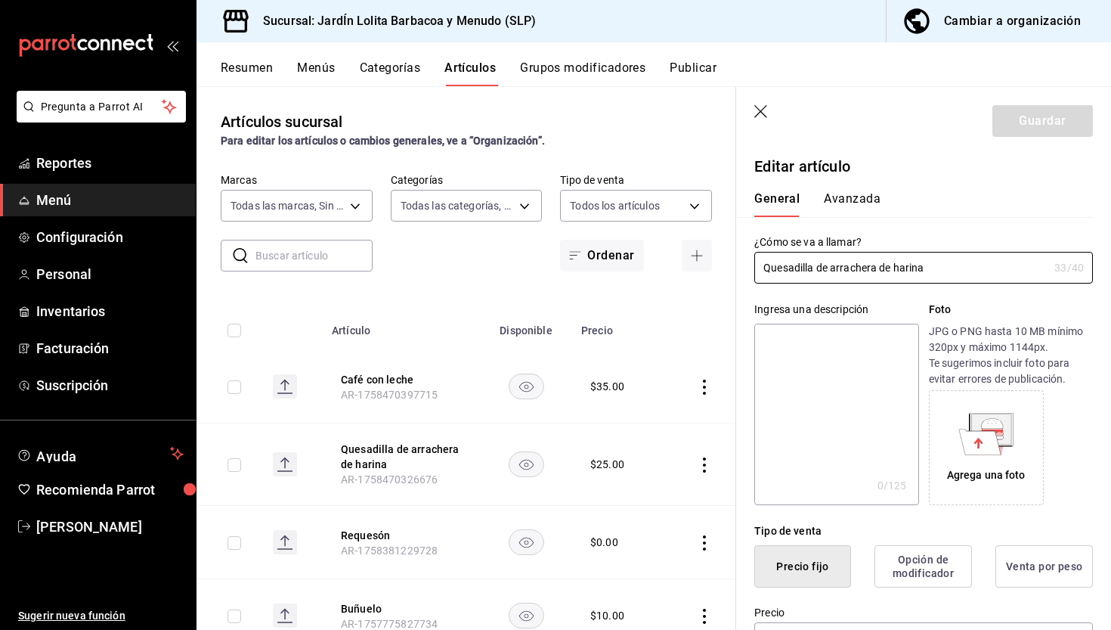
type input "$25.00"
click at [875, 274] on input "Quesadilla de arrachera de harina" at bounding box center [901, 267] width 294 height 30
click at [880, 272] on input "Quesadilla de arrachera de harina" at bounding box center [901, 267] width 294 height 30
type input "Quesadilla de barbacoa de harina"
click at [1034, 135] on button "Guardar" at bounding box center [1043, 121] width 101 height 32
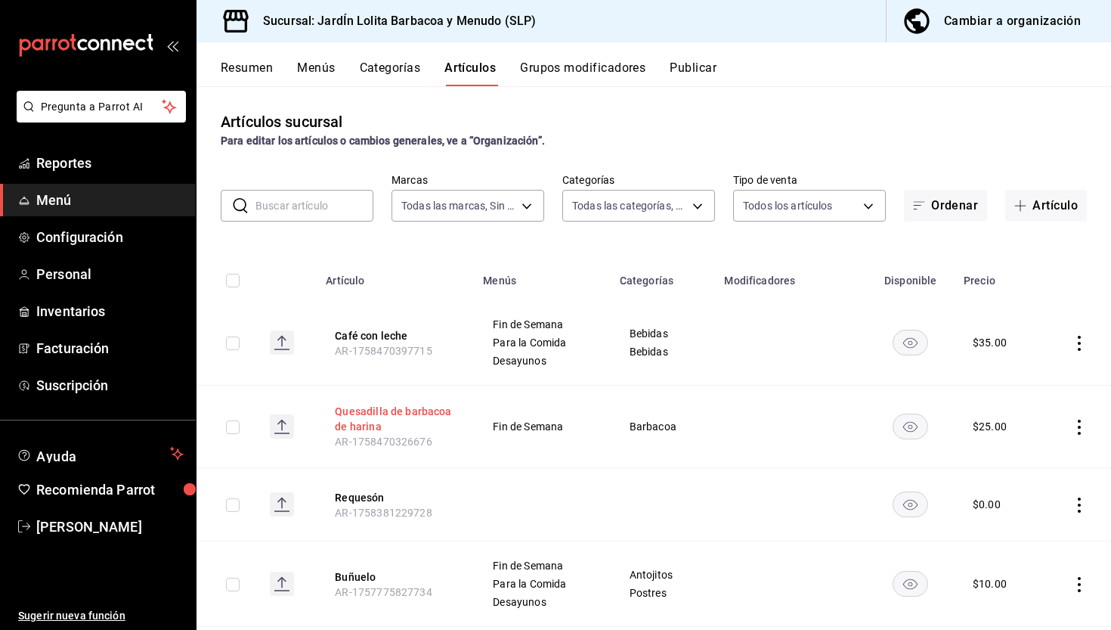
click at [390, 412] on button "Quesadilla de barbacoa de harina" at bounding box center [395, 419] width 121 height 30
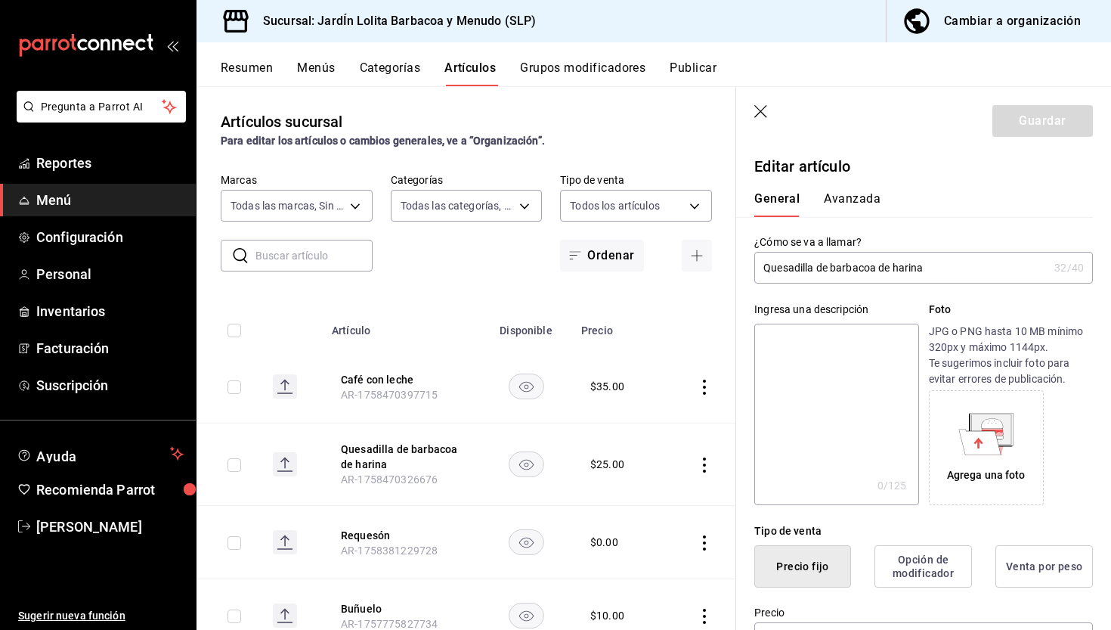
click at [891, 270] on input "Quesadilla de barbacoa de harina" at bounding box center [901, 267] width 294 height 30
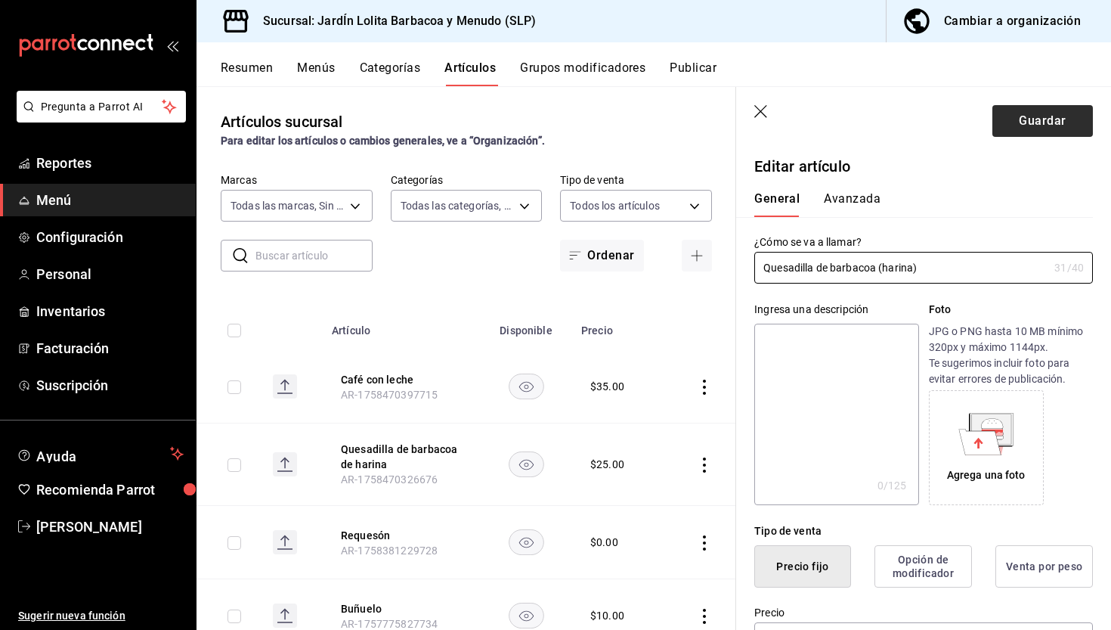
type input "Quesadilla de barbacoa (harina)"
click at [1030, 123] on button "Guardar" at bounding box center [1043, 121] width 101 height 32
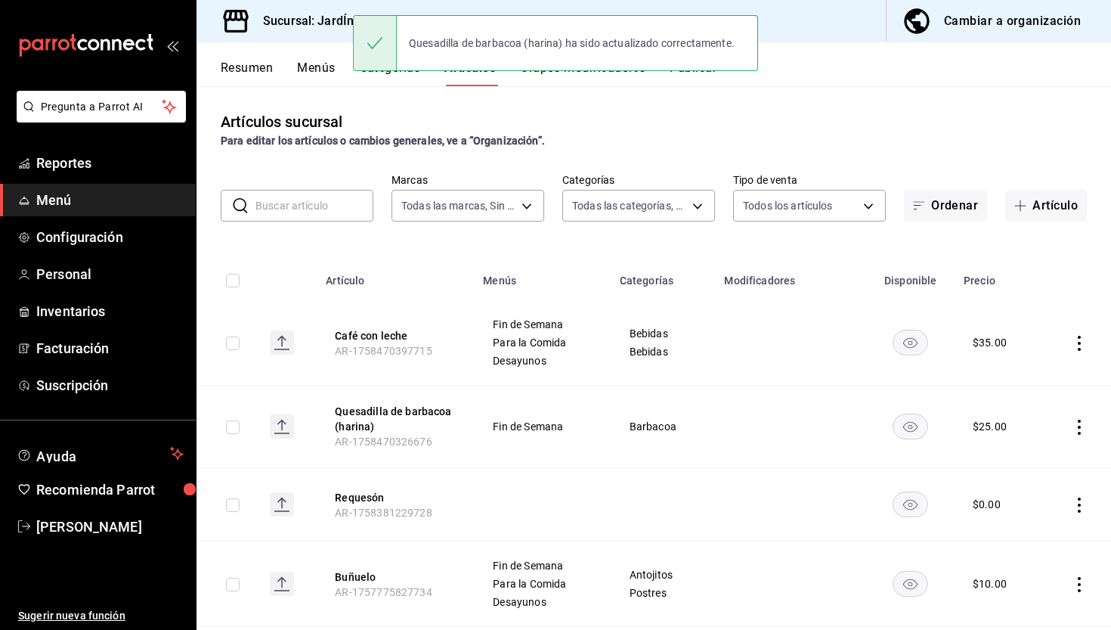
click at [688, 76] on button "Publicar" at bounding box center [693, 73] width 47 height 26
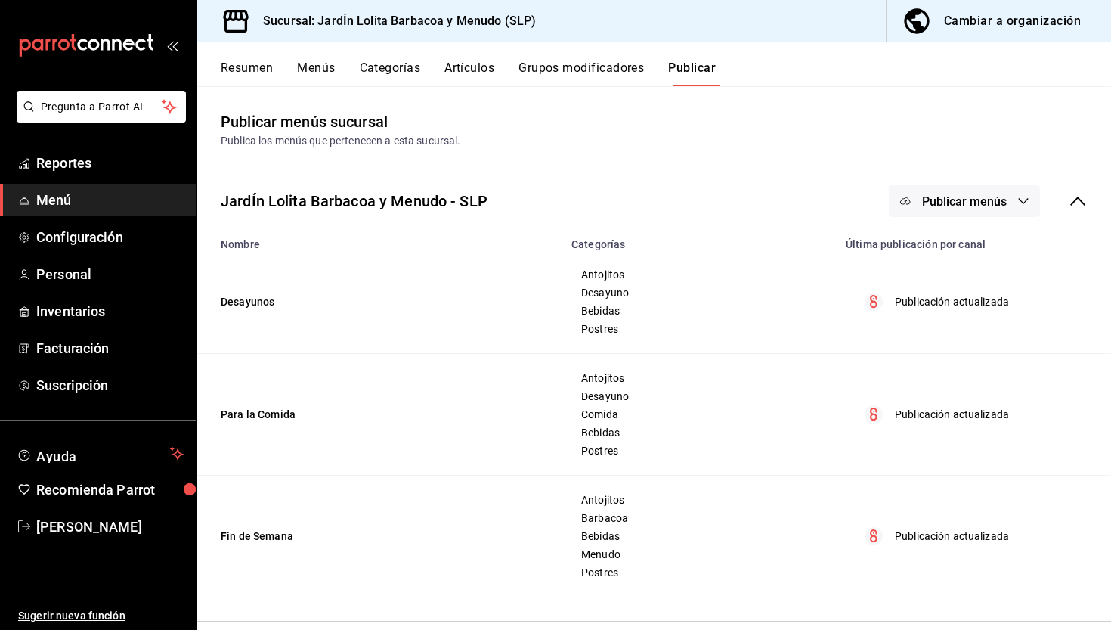
click at [935, 203] on span "Publicar menús" at bounding box center [964, 201] width 85 height 14
click at [962, 240] on li "Punto de venta" at bounding box center [965, 250] width 139 height 42
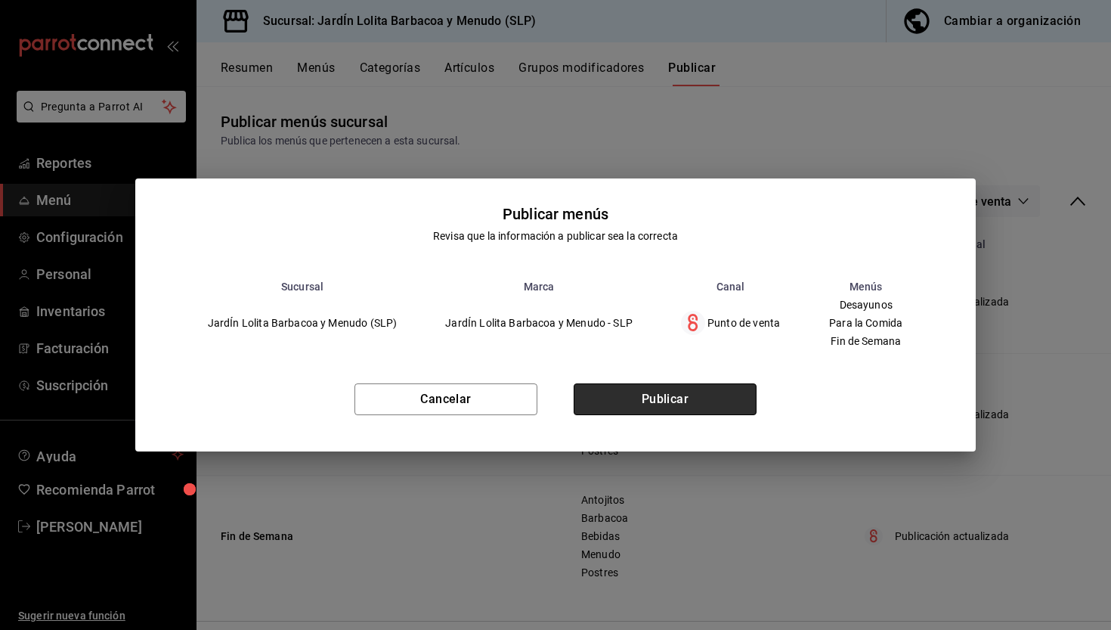
click at [707, 392] on button "Publicar" at bounding box center [665, 399] width 183 height 32
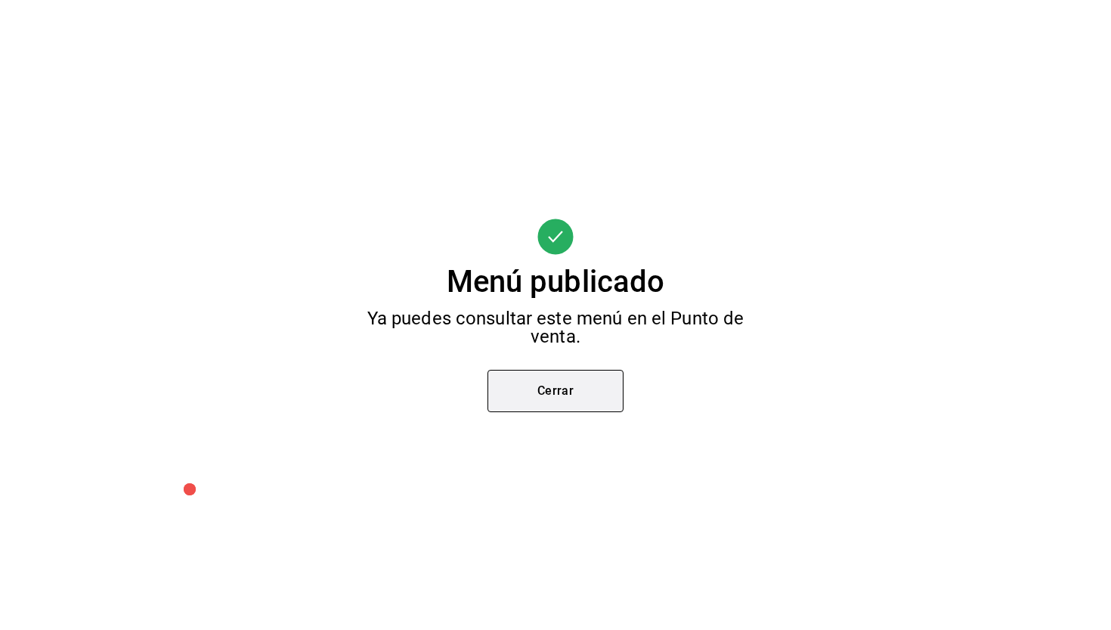
click at [611, 388] on button "Cerrar" at bounding box center [556, 391] width 136 height 42
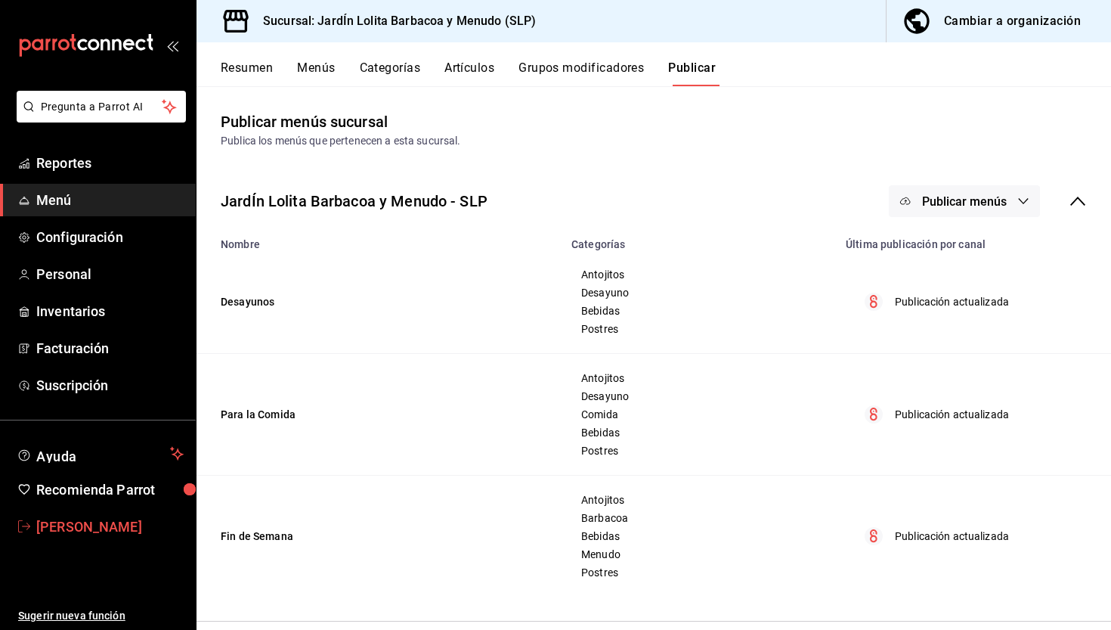
click at [104, 524] on span "[PERSON_NAME]" at bounding box center [109, 526] width 147 height 20
